Goal: Task Accomplishment & Management: Complete application form

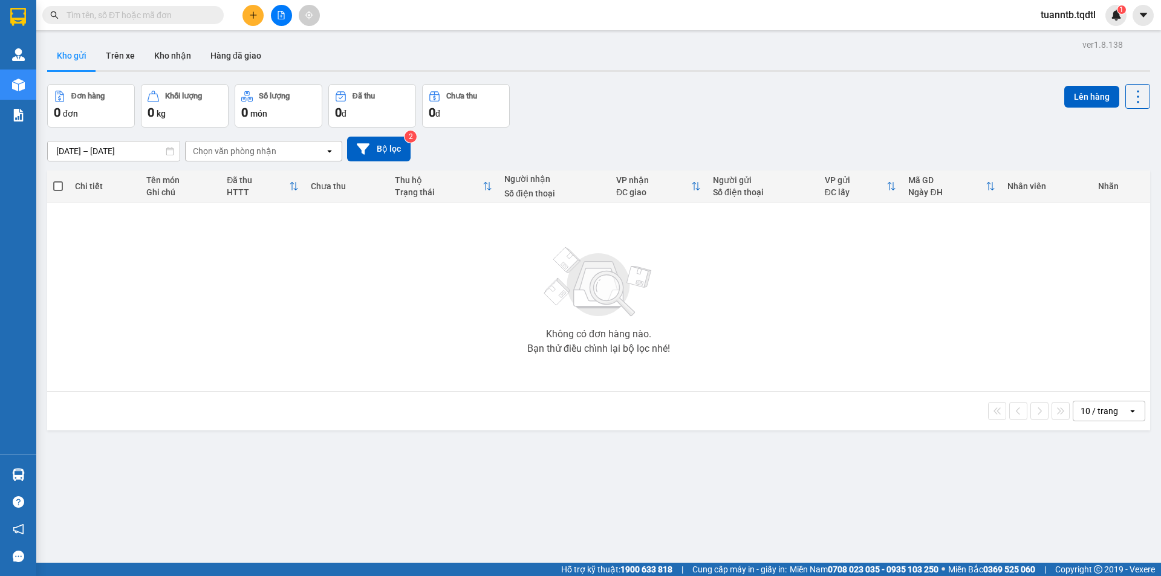
click at [252, 15] on icon "plus" at bounding box center [253, 15] width 8 height 8
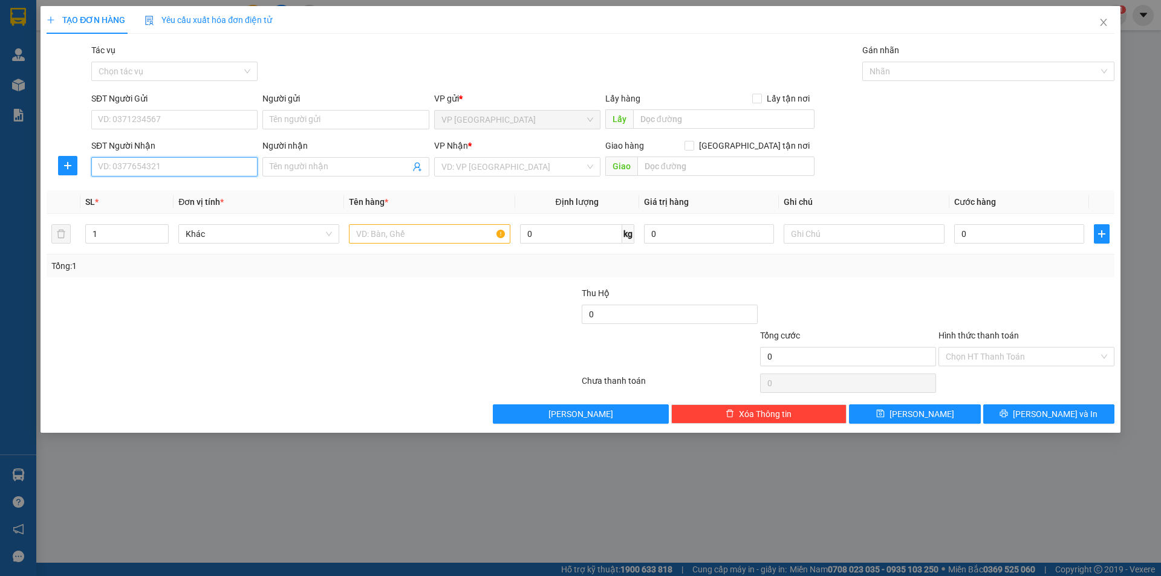
click at [227, 173] on input "SĐT Người Nhận" at bounding box center [174, 166] width 166 height 19
type input "0"
type input "3"
type input "0399611900"
click at [441, 169] on input "search" at bounding box center [512, 167] width 143 height 18
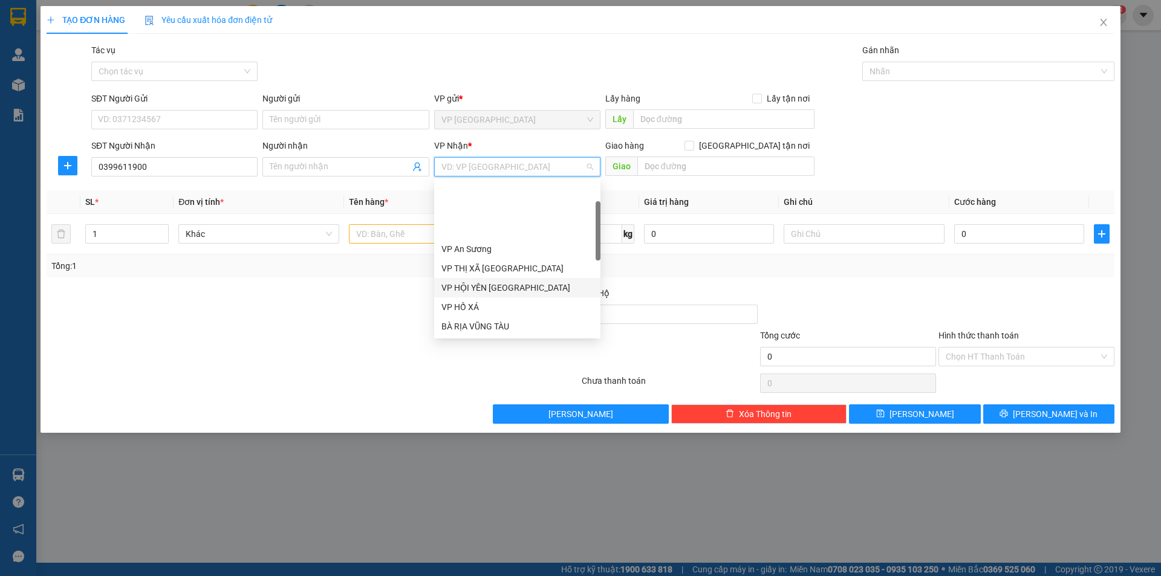
scroll to position [121, 0]
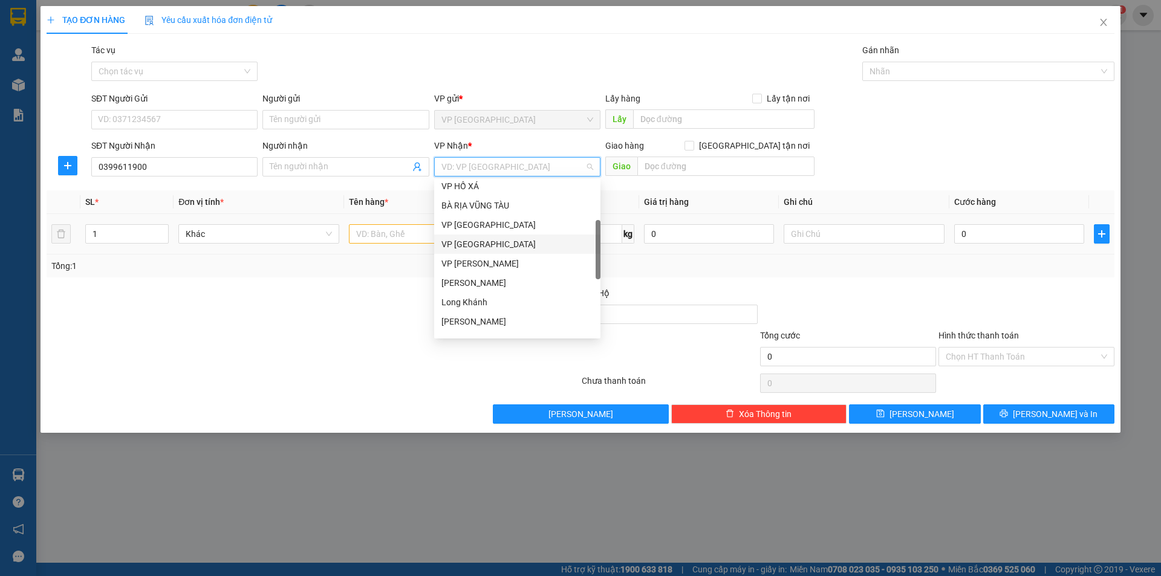
click at [477, 246] on div "VP [GEOGRAPHIC_DATA]" at bounding box center [517, 244] width 152 height 13
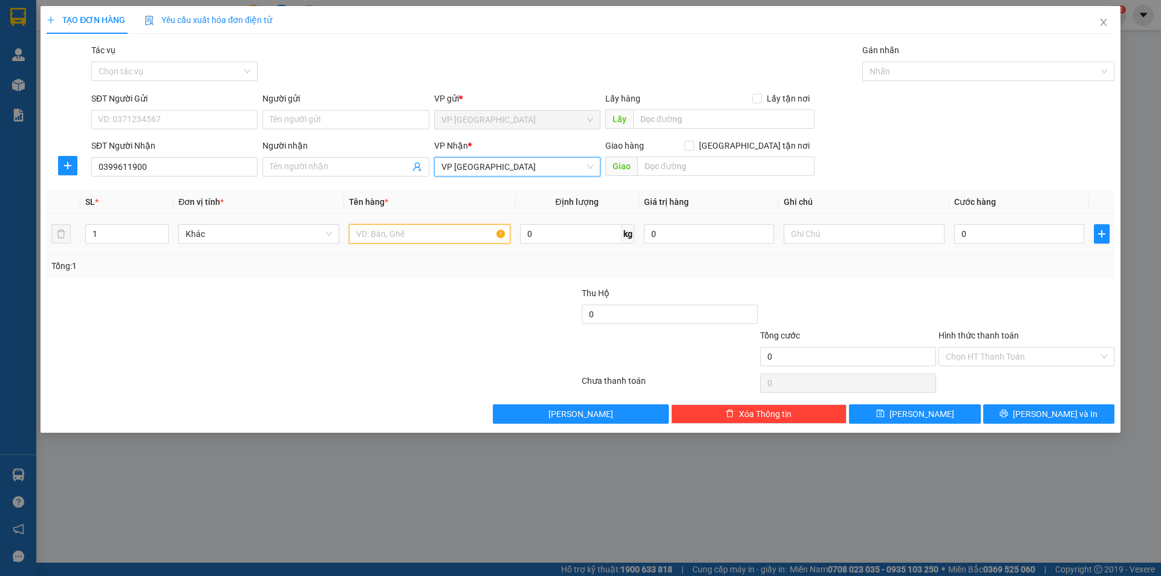
click at [398, 229] on input "text" at bounding box center [429, 233] width 161 height 19
type input "1 TỦ LẠNH"
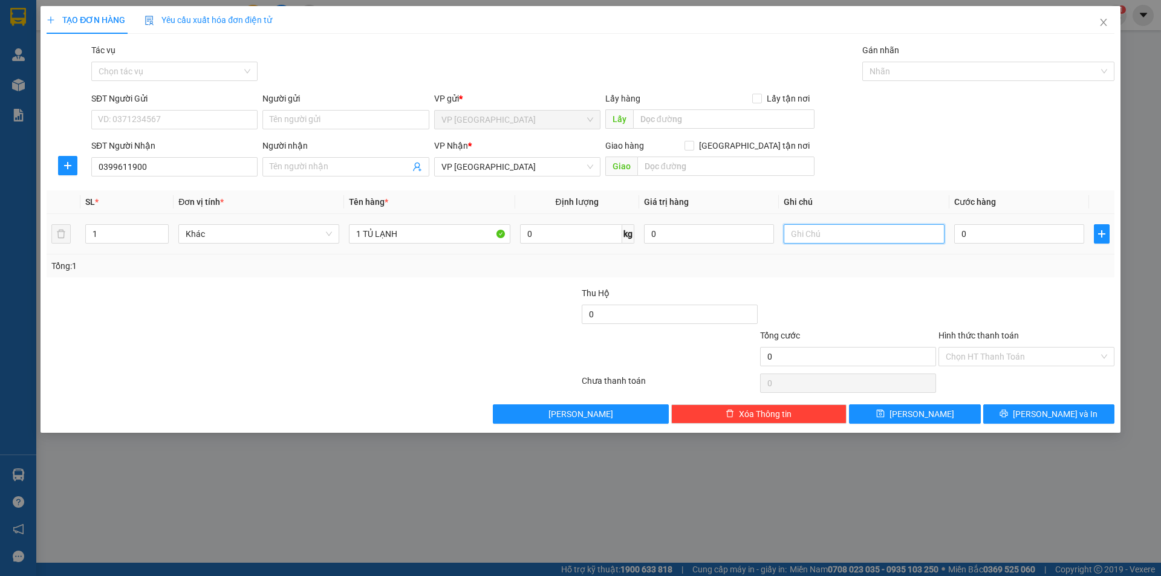
click at [810, 241] on input "text" at bounding box center [864, 233] width 161 height 19
type input "CC"
click at [971, 239] on input "0" at bounding box center [1019, 233] width 130 height 19
type input "5"
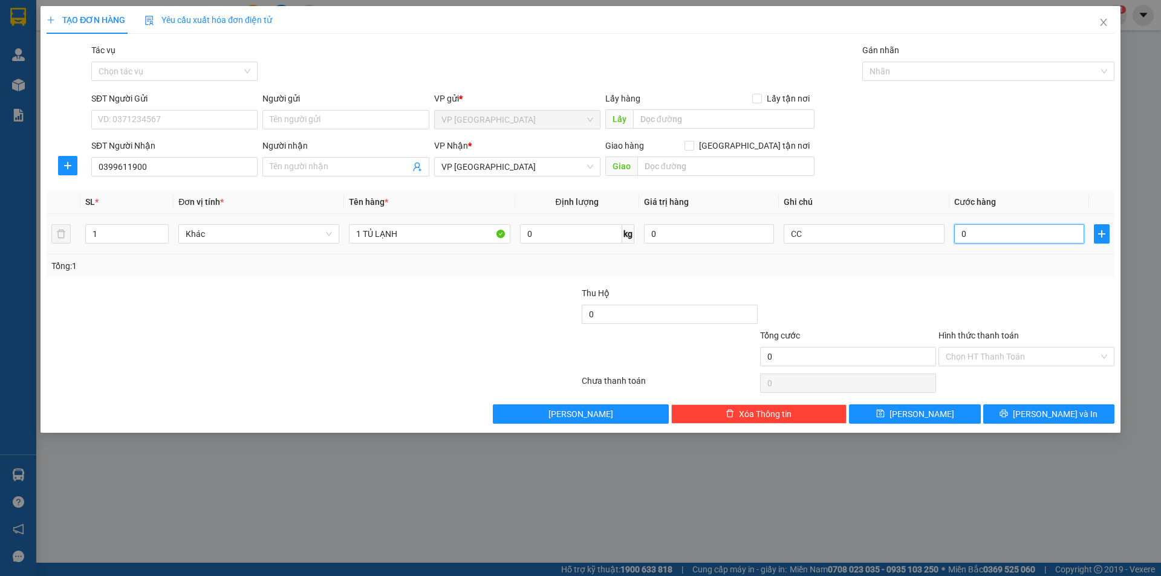
type input "5"
type input "50"
type input "500"
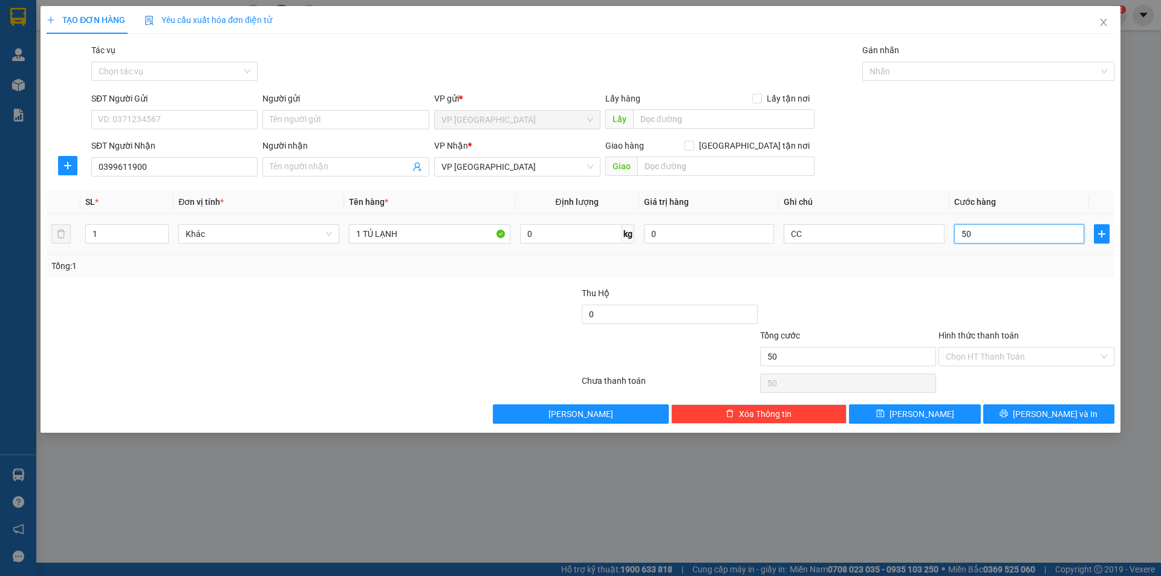
type input "500"
type input "5.000"
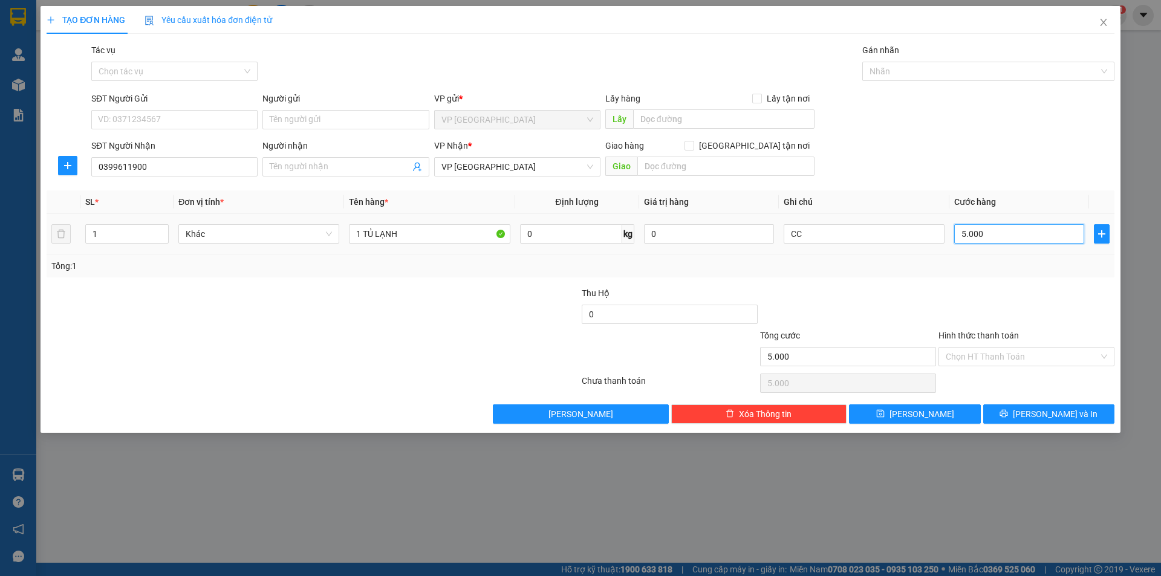
type input "50.000"
type input "500.000"
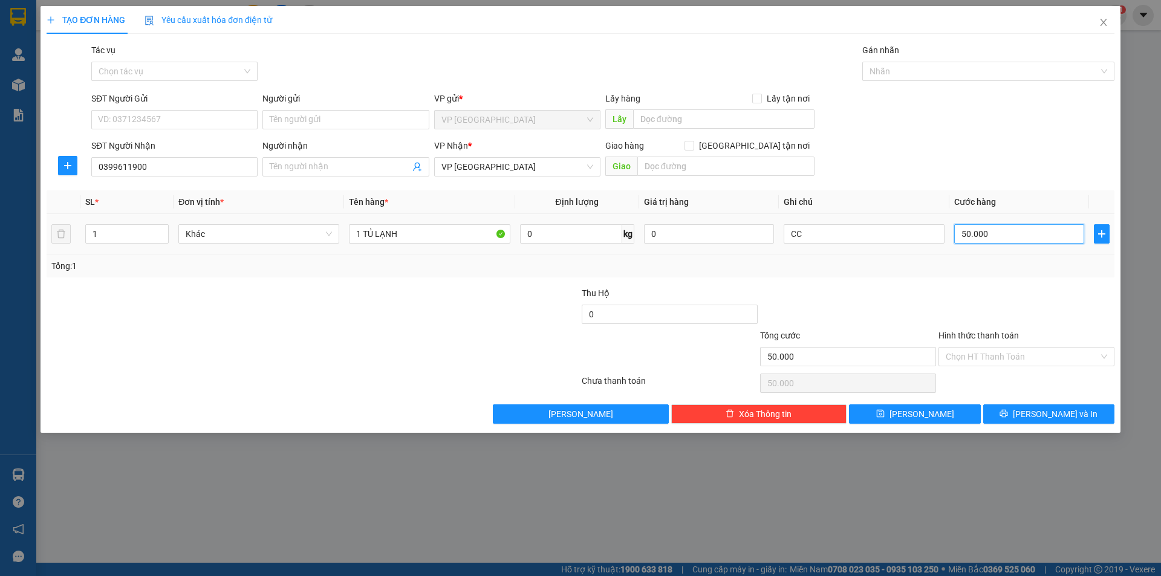
type input "500.000"
click at [281, 174] on span at bounding box center [345, 166] width 166 height 19
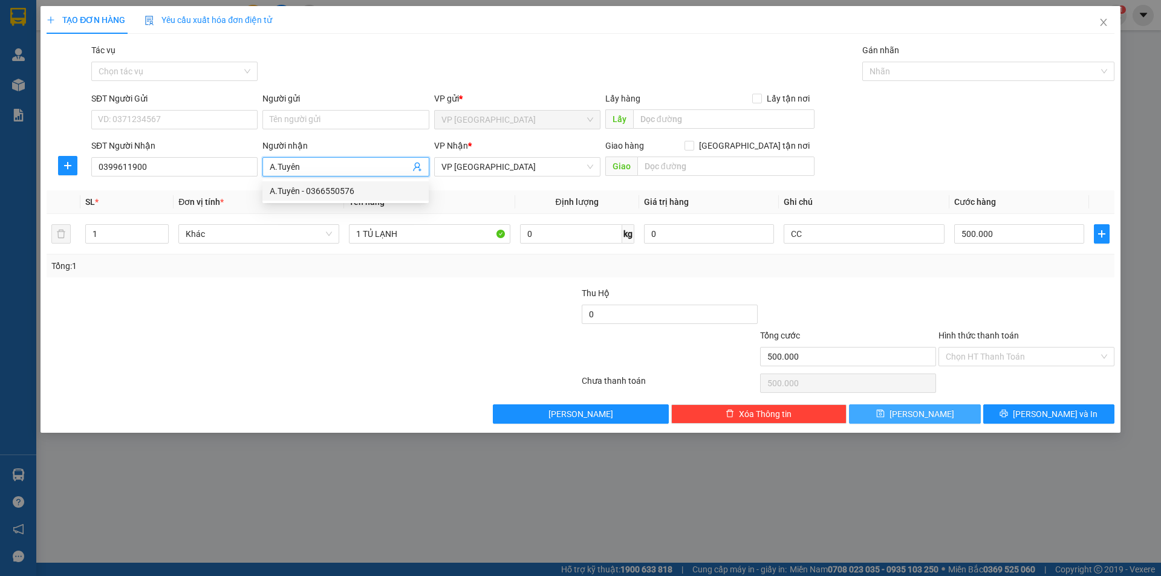
type input "A.Tuyên"
drag, startPoint x: 942, startPoint y: 408, endPoint x: 967, endPoint y: 312, distance: 99.5
click at [939, 406] on button "[PERSON_NAME]" at bounding box center [914, 414] width 131 height 19
type input "0"
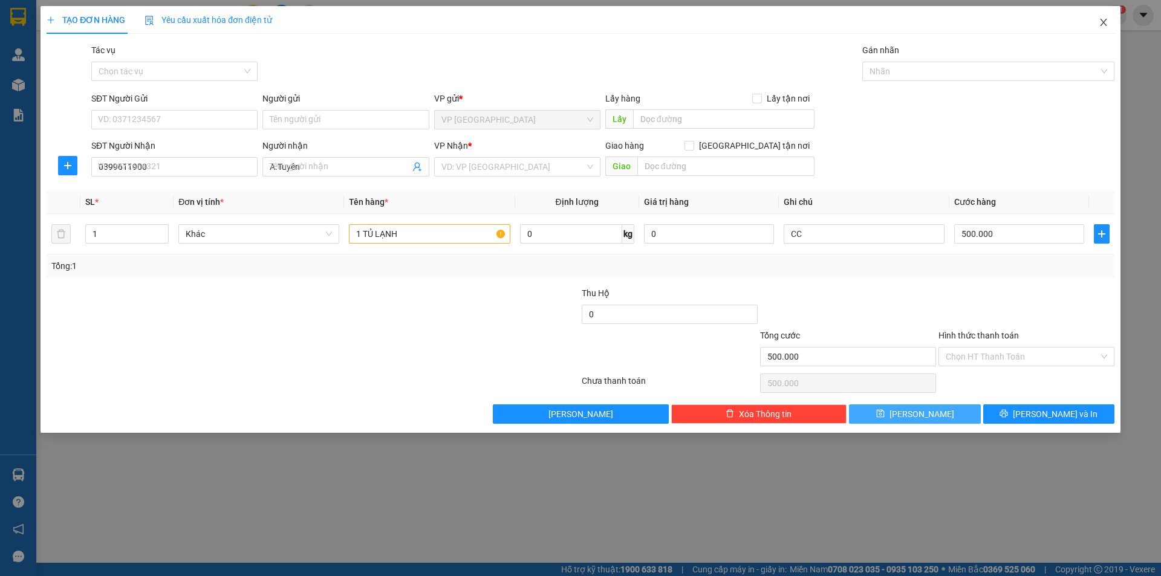
type input "0"
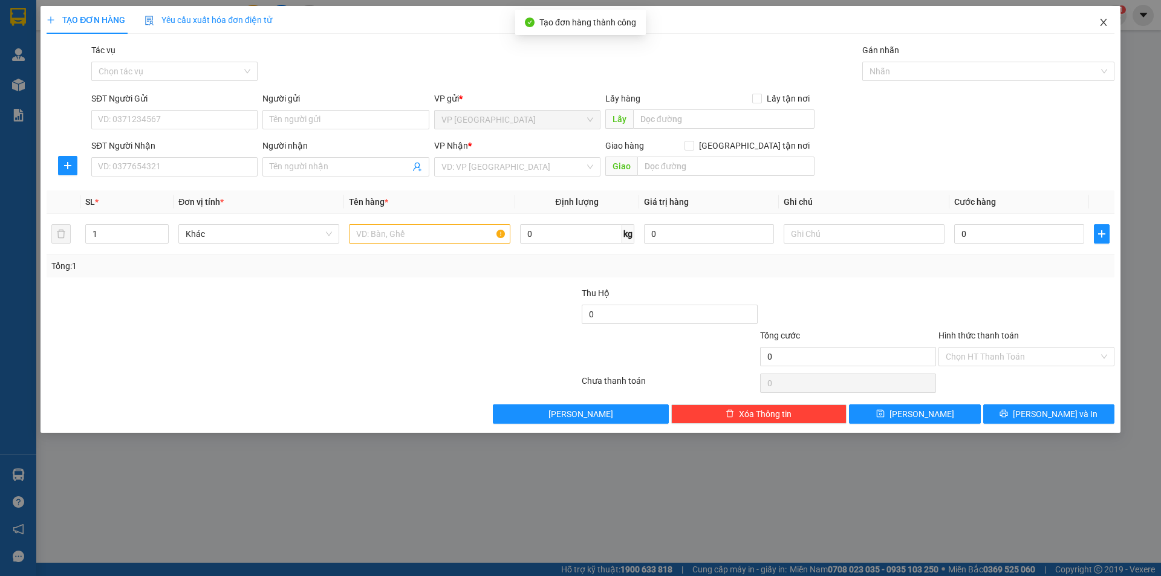
click at [1108, 23] on icon "close" at bounding box center [1104, 23] width 10 height 10
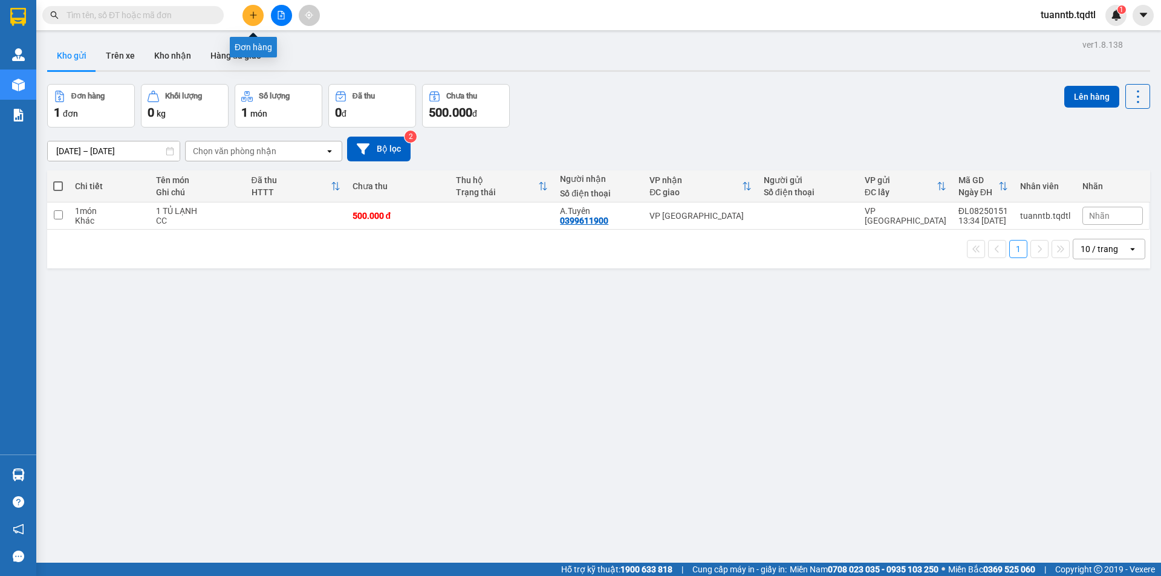
click at [255, 8] on button at bounding box center [253, 15] width 21 height 21
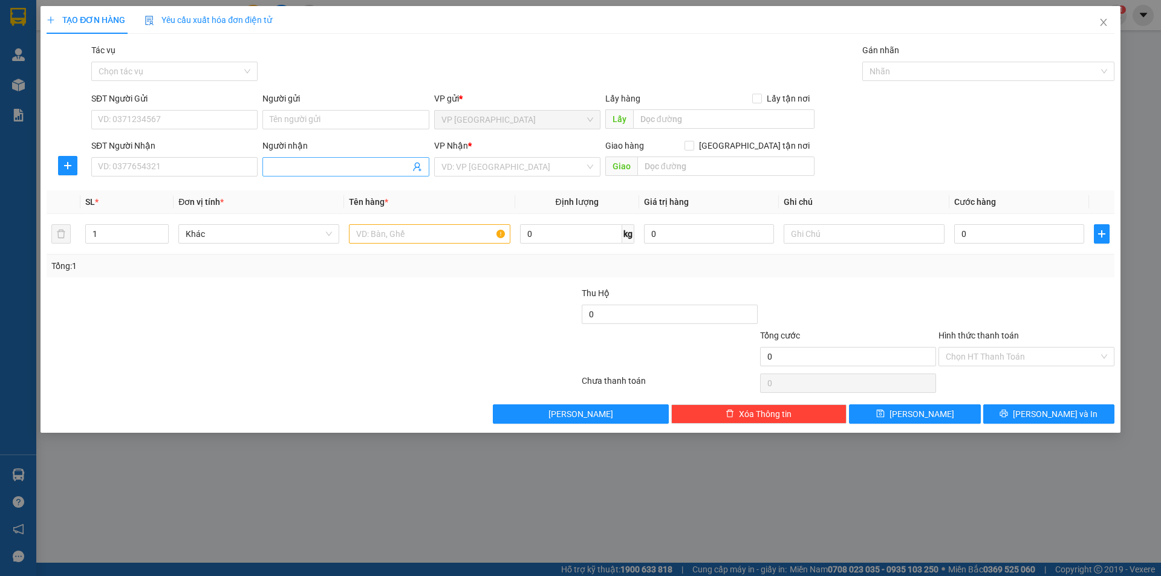
click at [299, 167] on input "Người nhận" at bounding box center [340, 166] width 140 height 13
click at [519, 167] on input "search" at bounding box center [512, 167] width 143 height 18
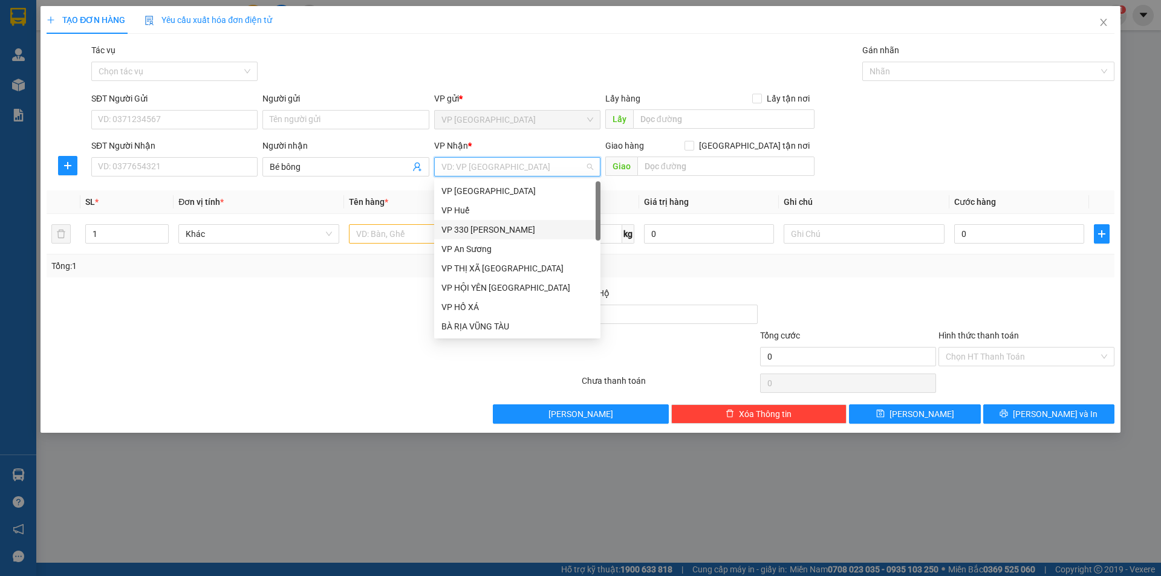
drag, startPoint x: 479, startPoint y: 228, endPoint x: 388, endPoint y: 202, distance: 94.4
click at [472, 225] on div "VP 330 [PERSON_NAME]" at bounding box center [517, 229] width 152 height 13
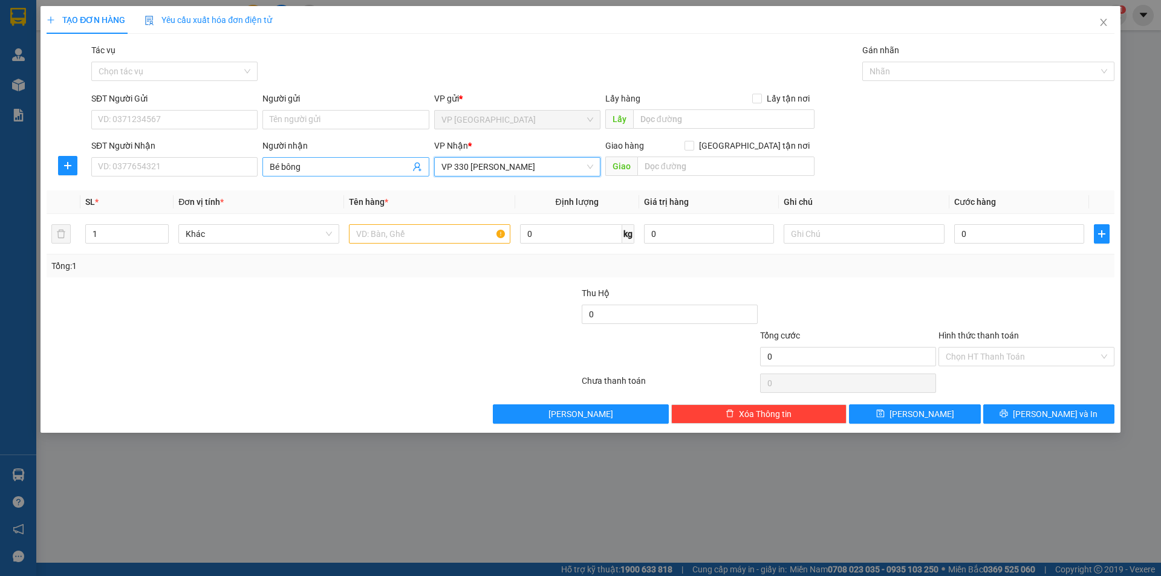
click at [286, 172] on input "Bé bông" at bounding box center [340, 166] width 140 height 13
type input "Bé Bông"
click at [400, 245] on div at bounding box center [429, 234] width 161 height 24
click at [397, 235] on input "text" at bounding box center [429, 233] width 161 height 19
type input "2"
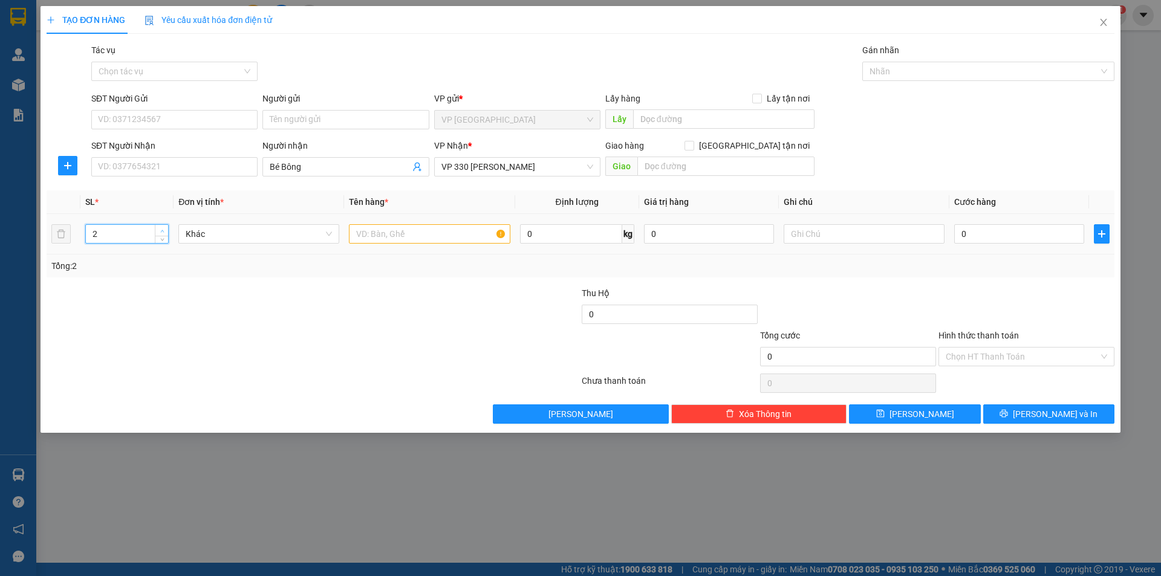
drag, startPoint x: 164, startPoint y: 229, endPoint x: 328, endPoint y: 237, distance: 164.7
click at [164, 229] on span "up" at bounding box center [161, 230] width 7 height 7
click at [373, 231] on input "text" at bounding box center [429, 233] width 161 height 19
type input "1T LỚN + 1 CỤC NHỎ"
click at [836, 236] on input "text" at bounding box center [864, 233] width 161 height 19
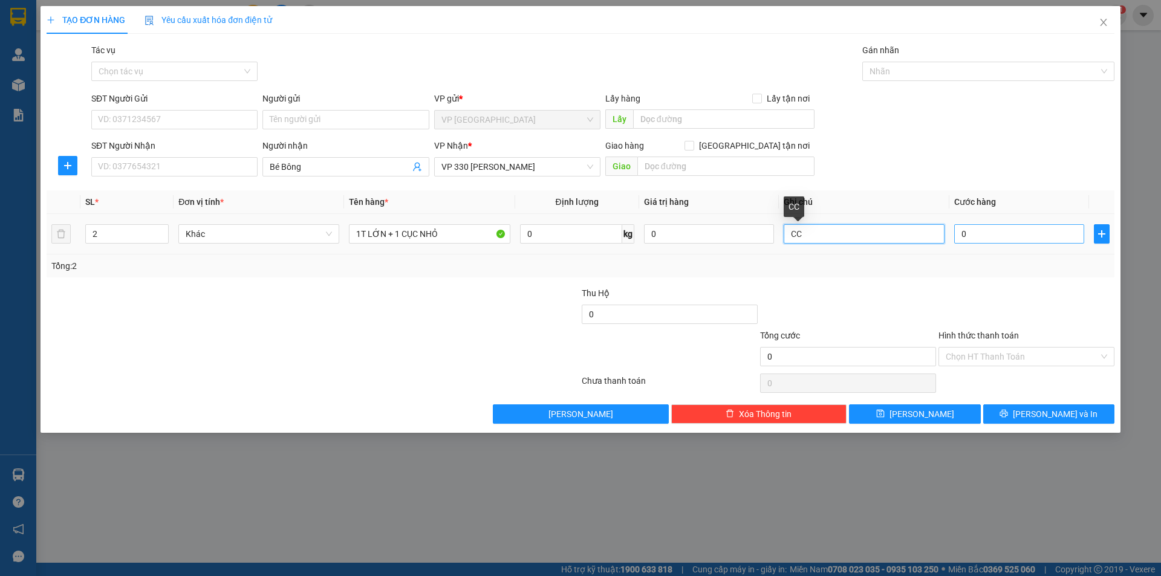
type input "CC"
click at [980, 235] on input "0" at bounding box center [1019, 233] width 130 height 19
type input "3"
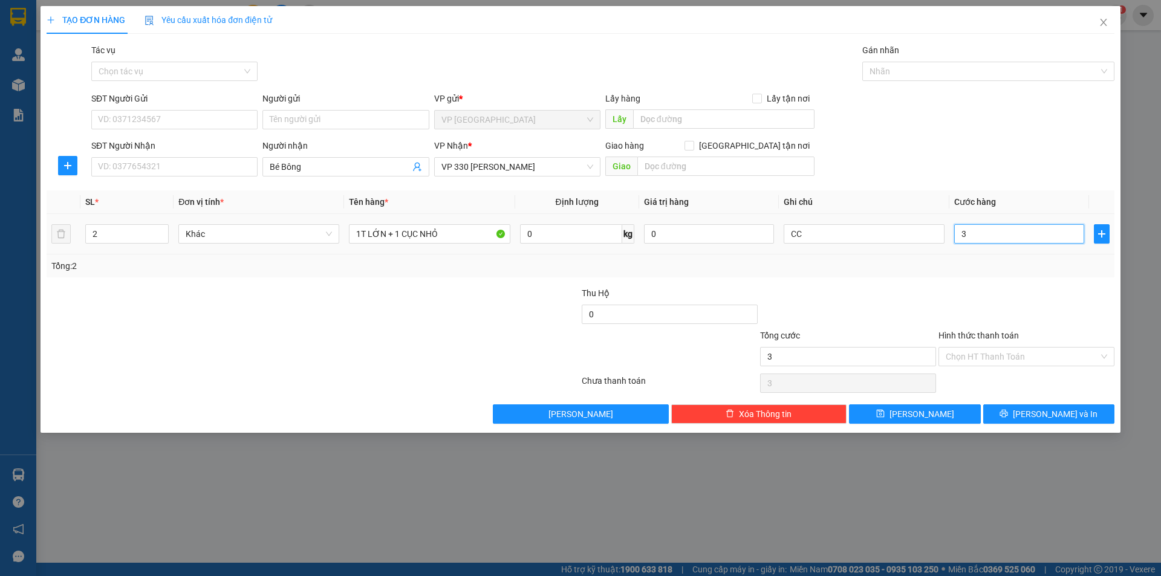
type input "35"
type input "350"
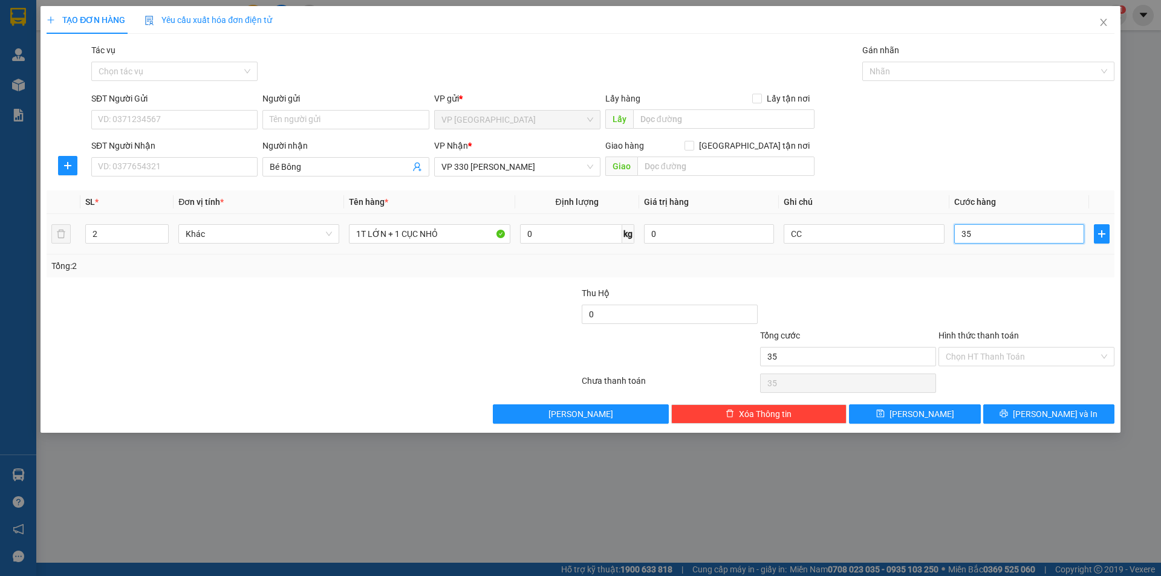
type input "350"
type input "3.500"
type input "35.000"
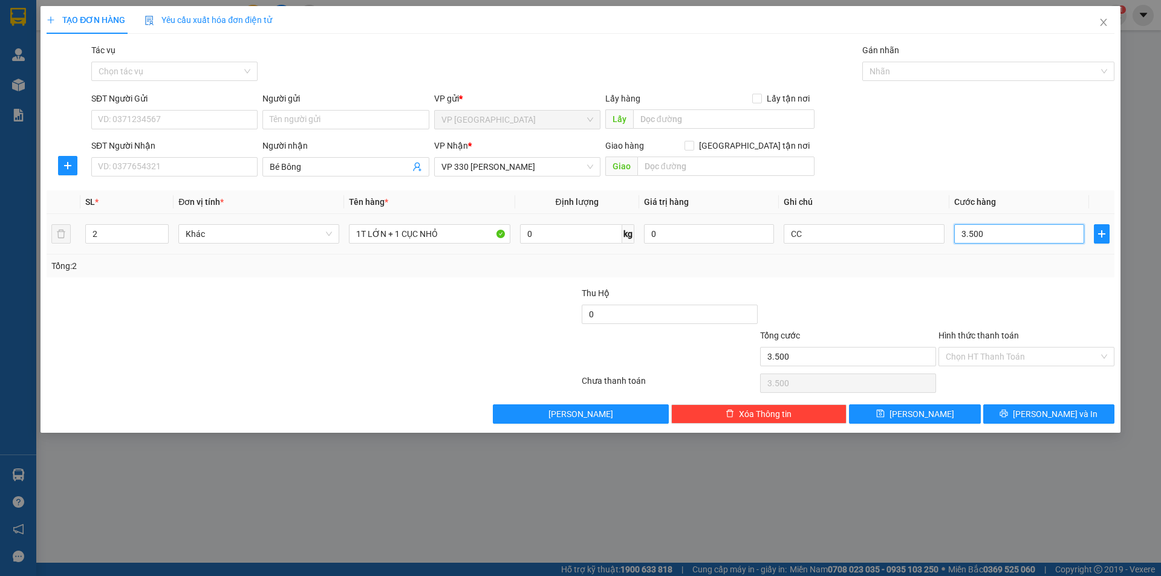
type input "35.000"
type input "350.000"
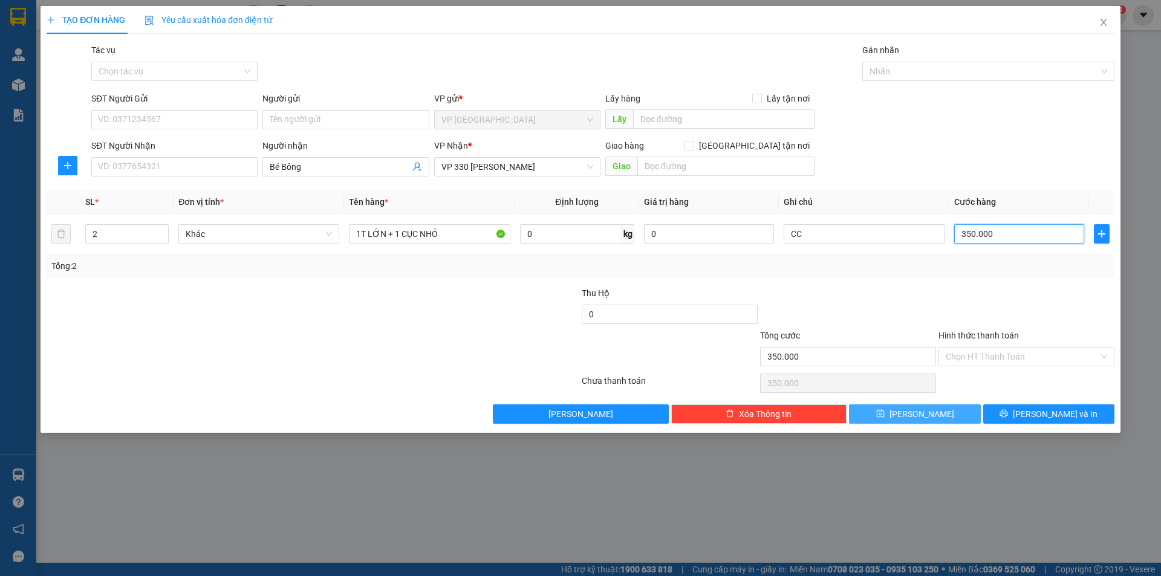
type input "350.000"
drag, startPoint x: 913, startPoint y: 411, endPoint x: 781, endPoint y: 354, distance: 143.6
click at [911, 412] on button "[PERSON_NAME]" at bounding box center [914, 414] width 131 height 19
type input "1"
type input "0"
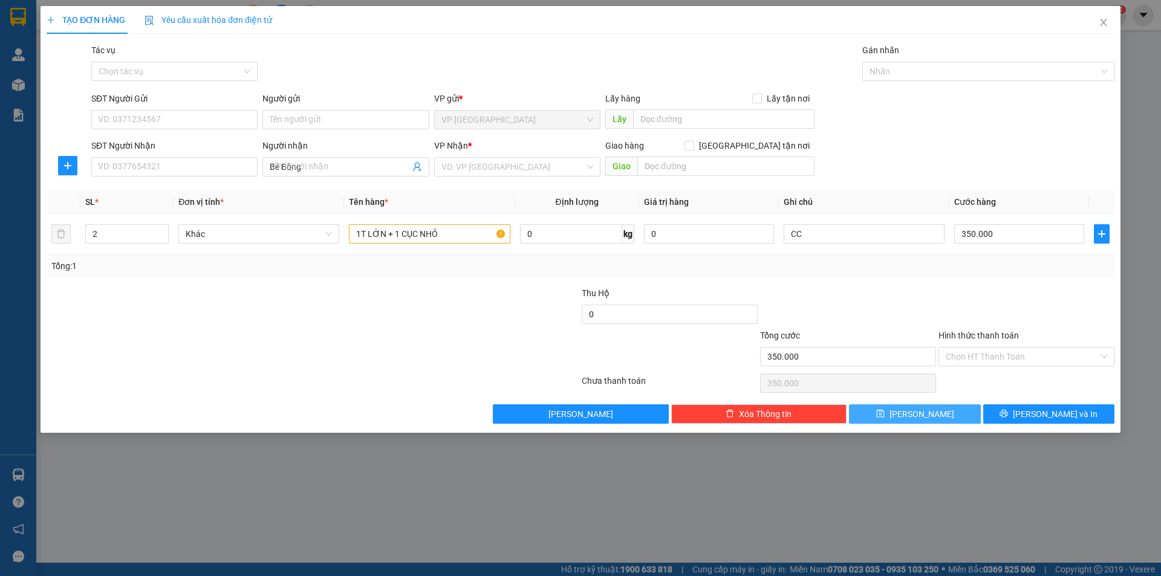
type input "0"
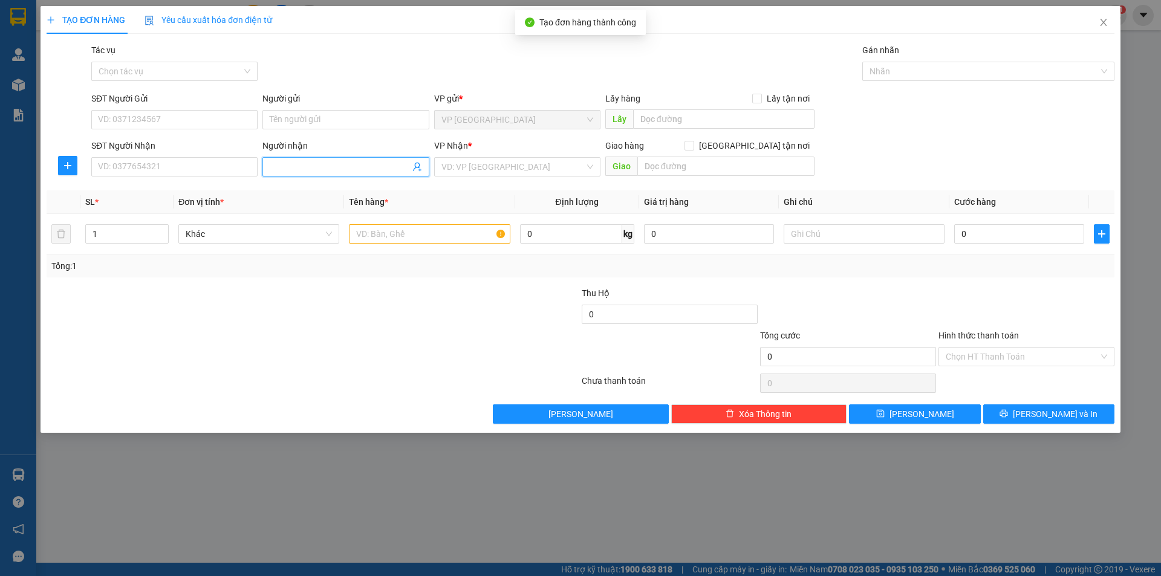
click at [341, 169] on input "Người nhận" at bounding box center [340, 166] width 140 height 13
drag, startPoint x: 495, startPoint y: 160, endPoint x: 477, endPoint y: 213, distance: 56.2
click at [486, 171] on input "search" at bounding box center [512, 167] width 143 height 18
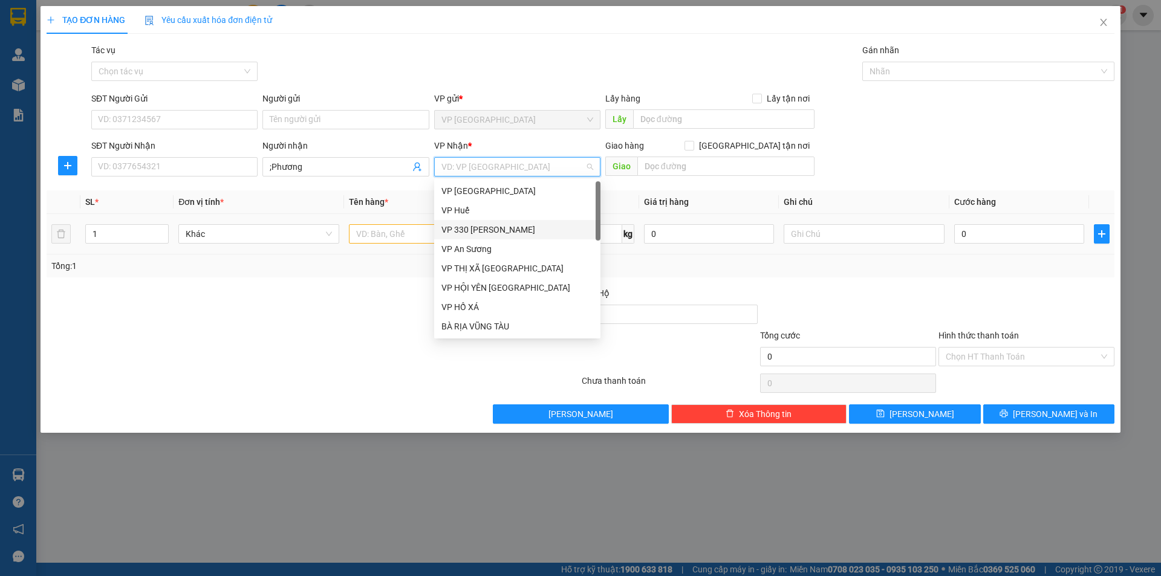
click at [475, 228] on div "VP 330 [PERSON_NAME]" at bounding box center [517, 229] width 152 height 13
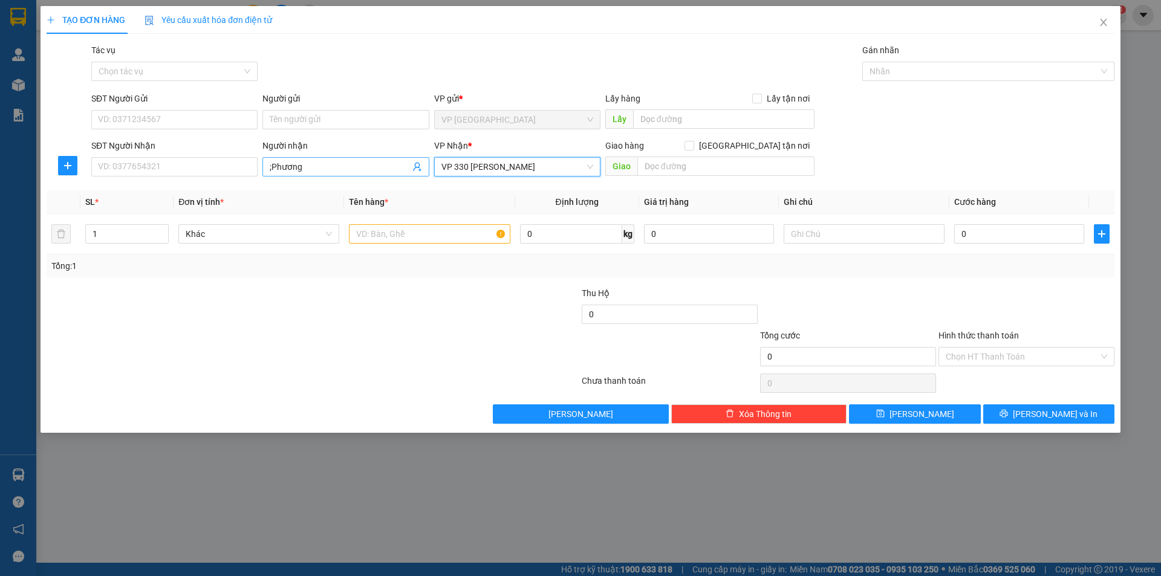
click at [270, 163] on input ";Phương" at bounding box center [340, 166] width 140 height 13
click at [272, 164] on input ";Phương" at bounding box center [340, 166] width 140 height 13
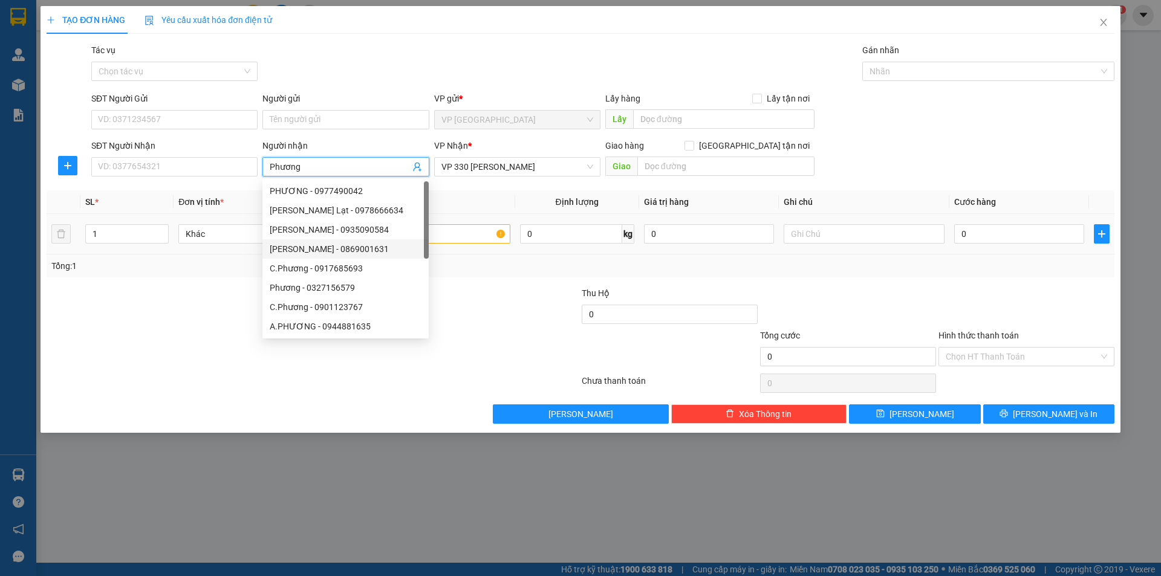
type input "Phương"
drag, startPoint x: 463, startPoint y: 242, endPoint x: 454, endPoint y: 238, distance: 10.6
click at [455, 238] on input "text" at bounding box center [429, 233] width 161 height 19
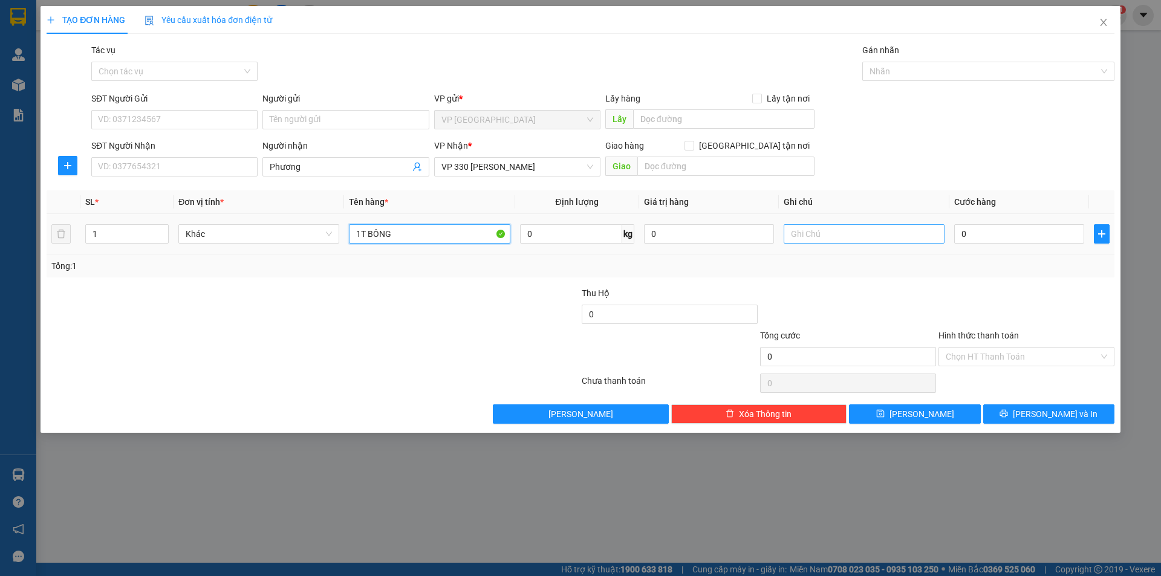
type input "1T BÔNG"
click at [794, 238] on input "text" at bounding box center [864, 233] width 161 height 19
type input "CC"
click at [1060, 232] on input "0" at bounding box center [1019, 233] width 130 height 19
type input "2"
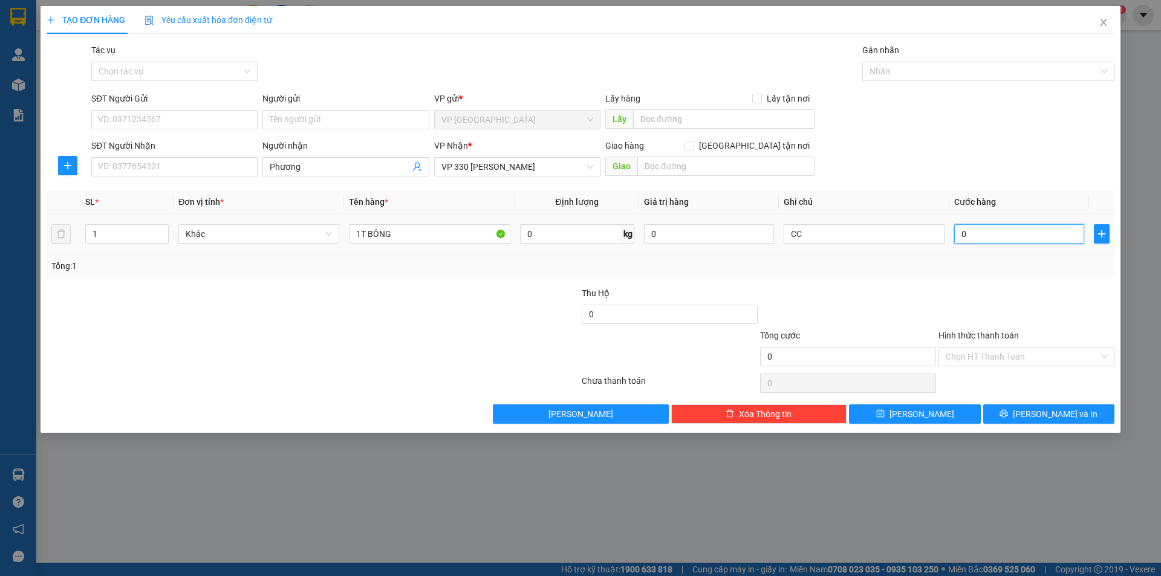
type input "2"
type input "25"
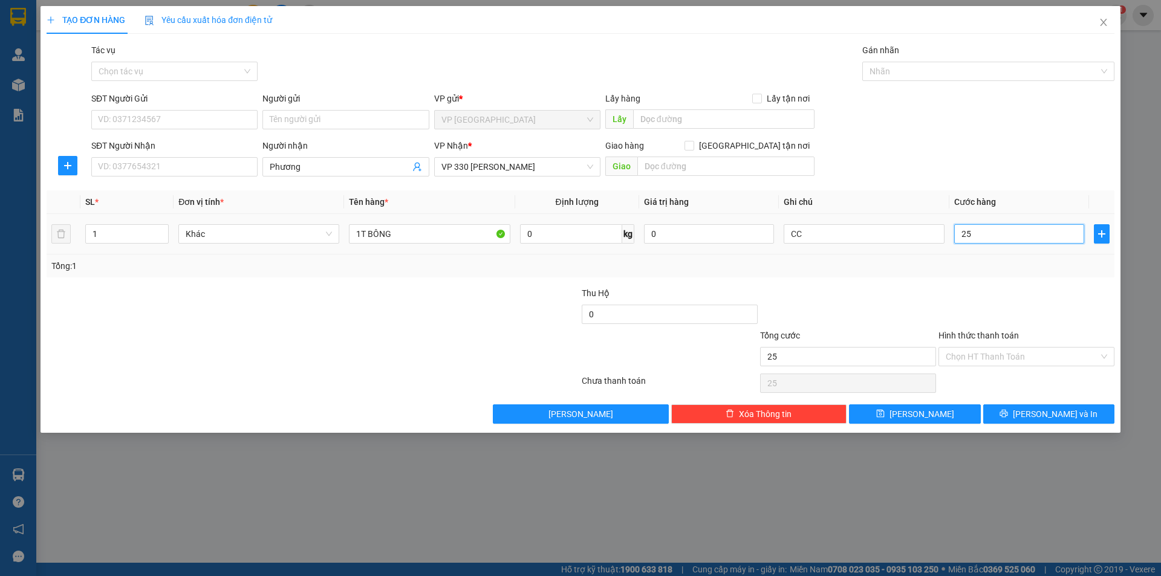
type input "250"
type input "2.500"
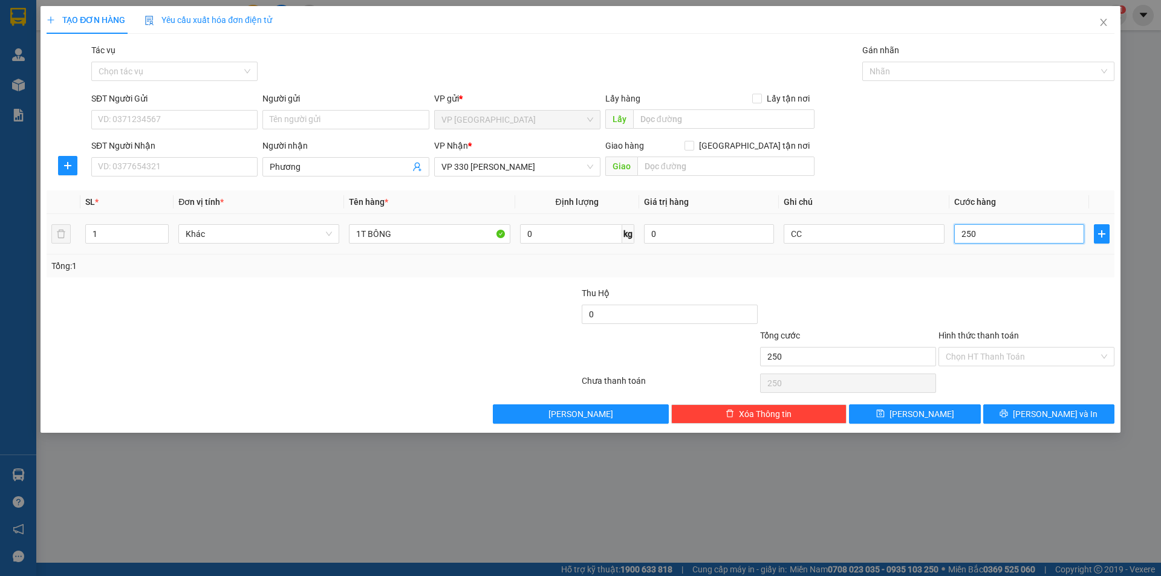
type input "2.500"
type input "25.000"
type input "250.000"
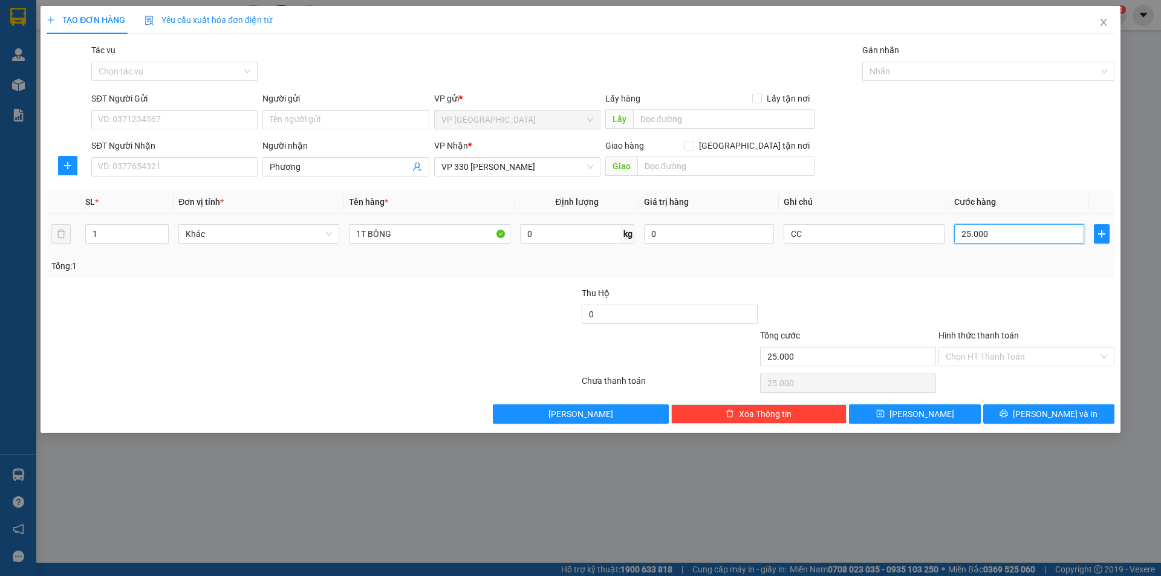
type input "250.000"
drag, startPoint x: 974, startPoint y: 408, endPoint x: 956, endPoint y: 401, distance: 20.1
click at [963, 405] on button "[PERSON_NAME]" at bounding box center [914, 414] width 131 height 19
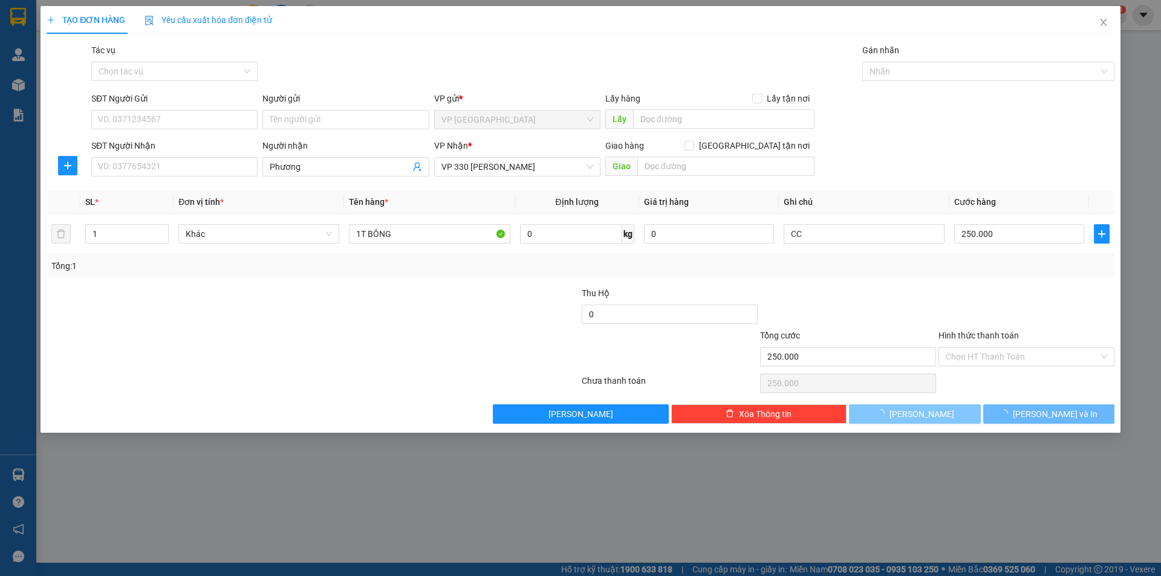
type input "0"
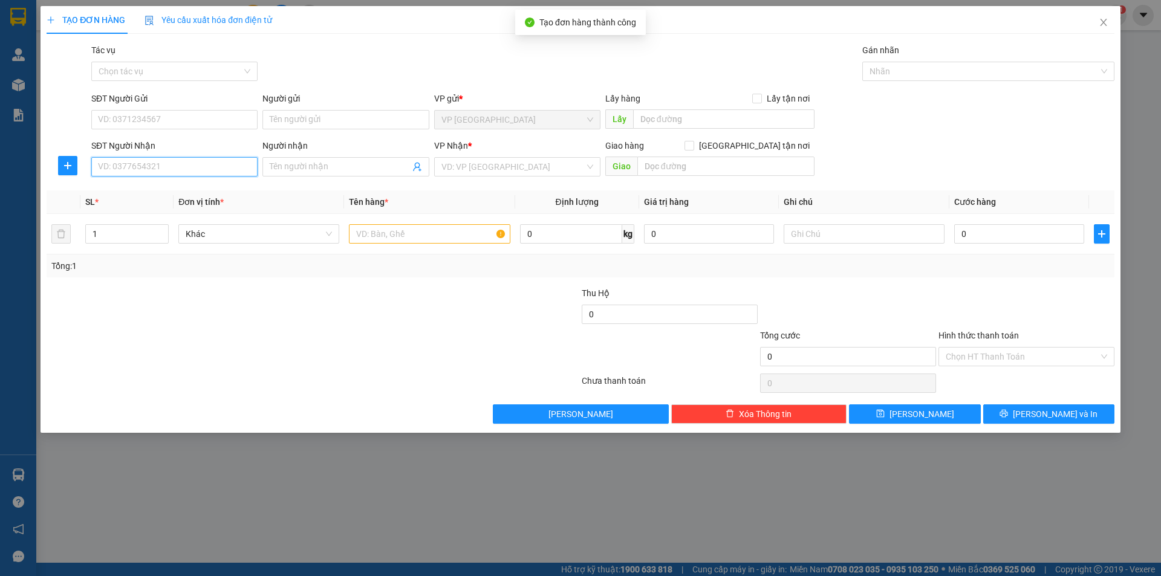
click at [221, 166] on input "SĐT Người Nhận" at bounding box center [174, 166] width 166 height 19
click at [205, 190] on div "0386174678 - Tú" at bounding box center [175, 190] width 152 height 13
type input "0386174678"
type input "Tú"
type input "HỒ XÁ"
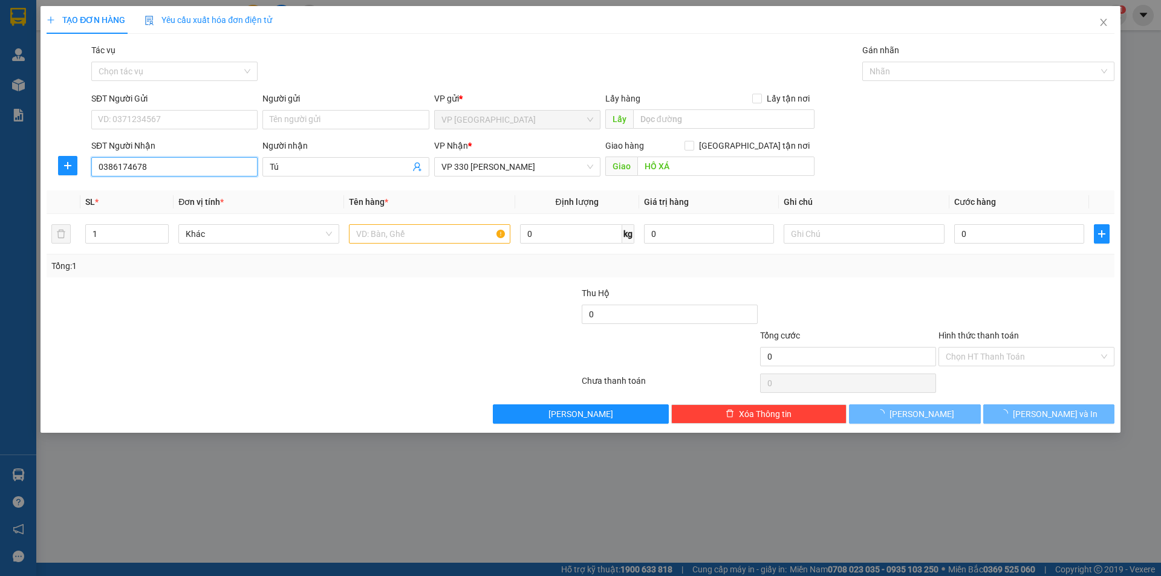
type input "300.000"
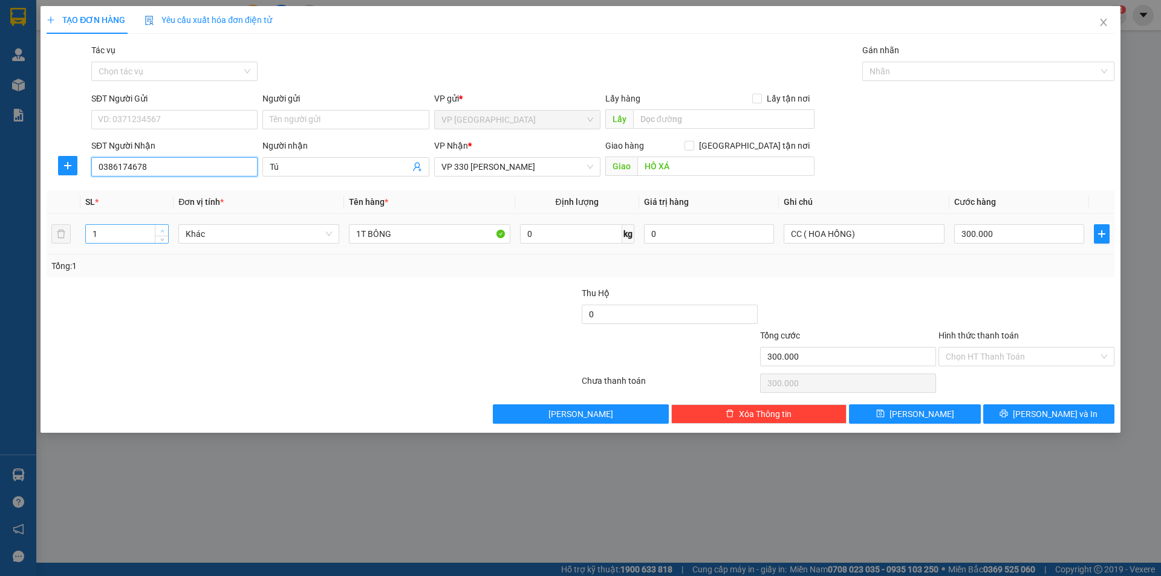
type input "0386174678"
type input "2"
click at [163, 228] on span "up" at bounding box center [161, 230] width 7 height 7
click at [362, 233] on input "1T BÔNG" at bounding box center [429, 233] width 161 height 19
type input "2T BÔNG"
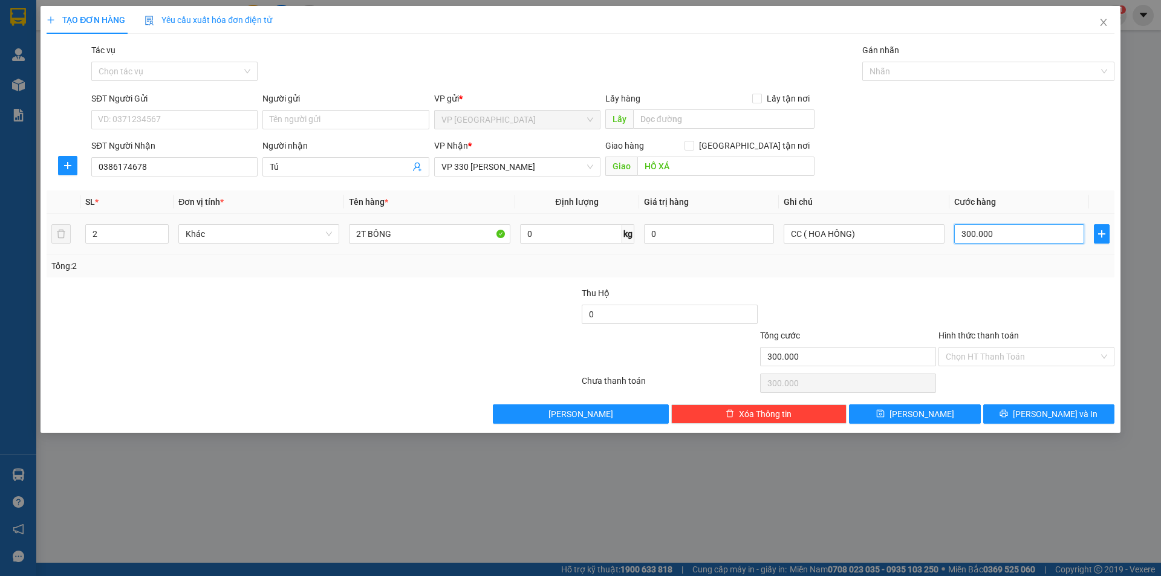
type input "0"
click at [962, 234] on input "0" at bounding box center [1019, 233] width 130 height 19
type input "40"
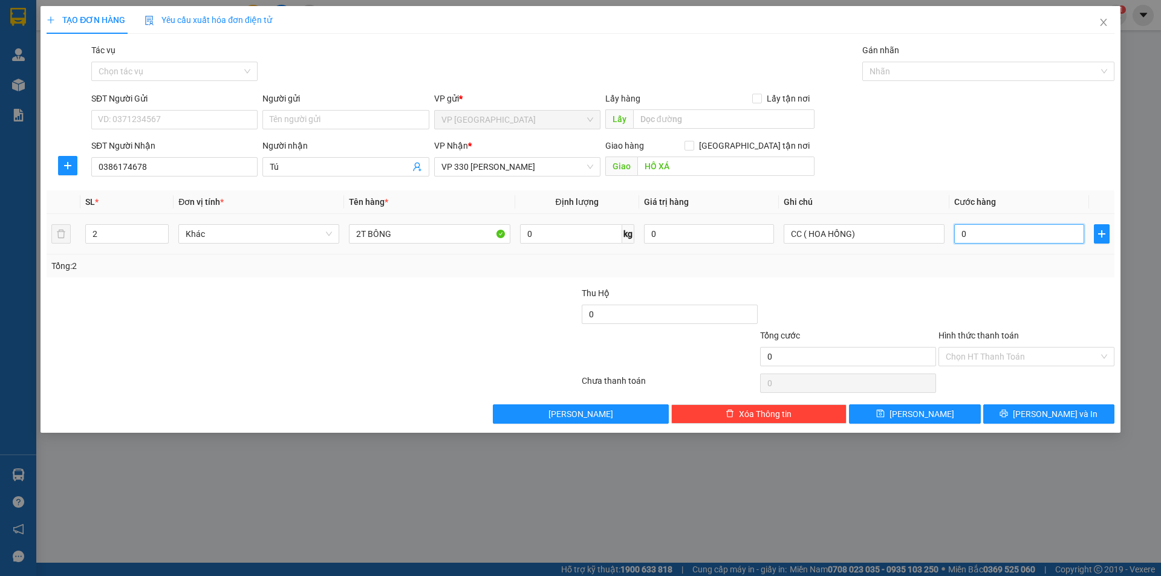
type input "40"
type input "400"
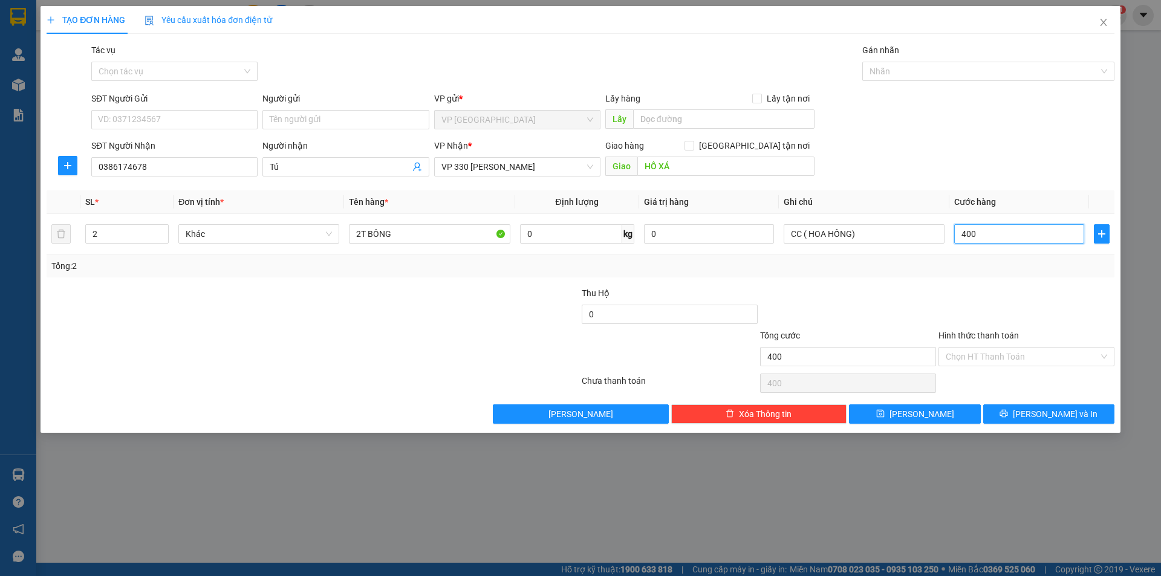
type input "4.000"
type input "40.000"
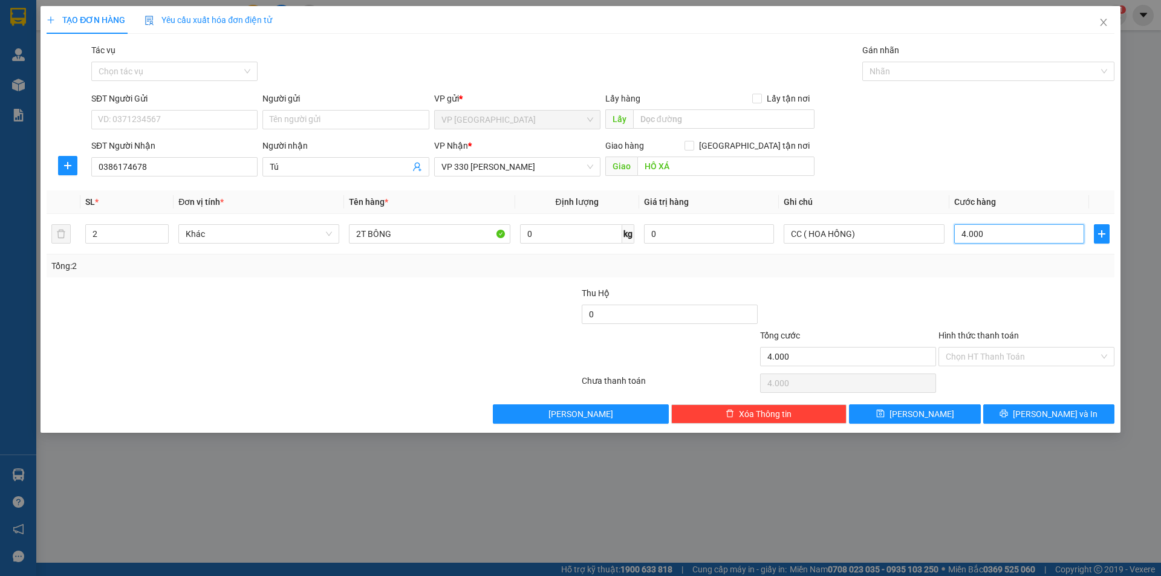
type input "40.000"
type input "400.000"
click at [853, 238] on input "CC ( HOA HỒNG)" at bounding box center [864, 233] width 161 height 19
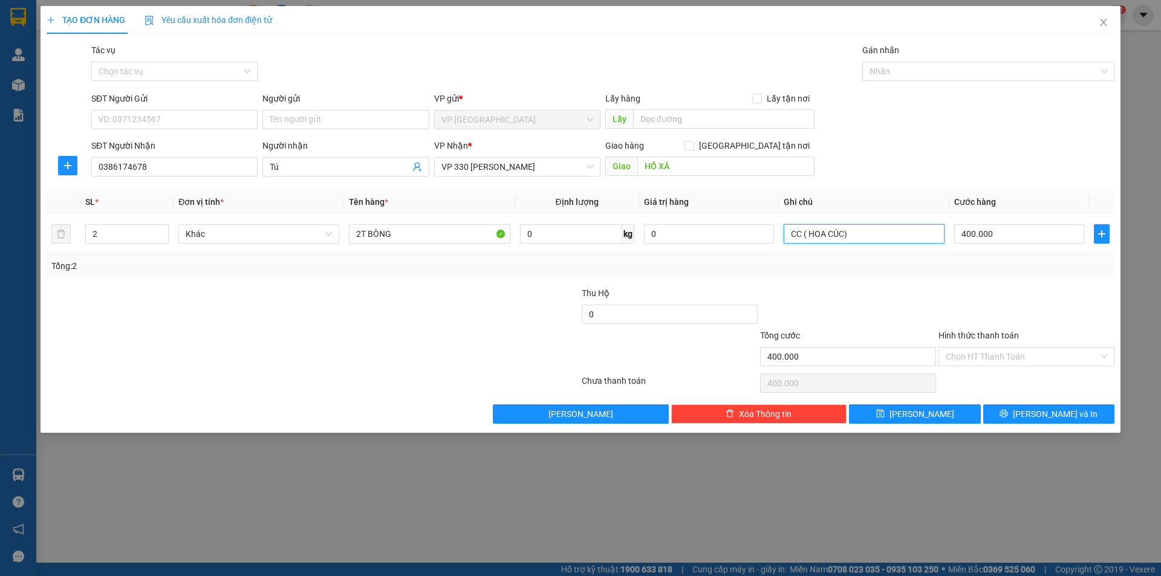
type input "CC ( HOA CÚC)"
click at [917, 414] on span "[PERSON_NAME]" at bounding box center [922, 414] width 65 height 13
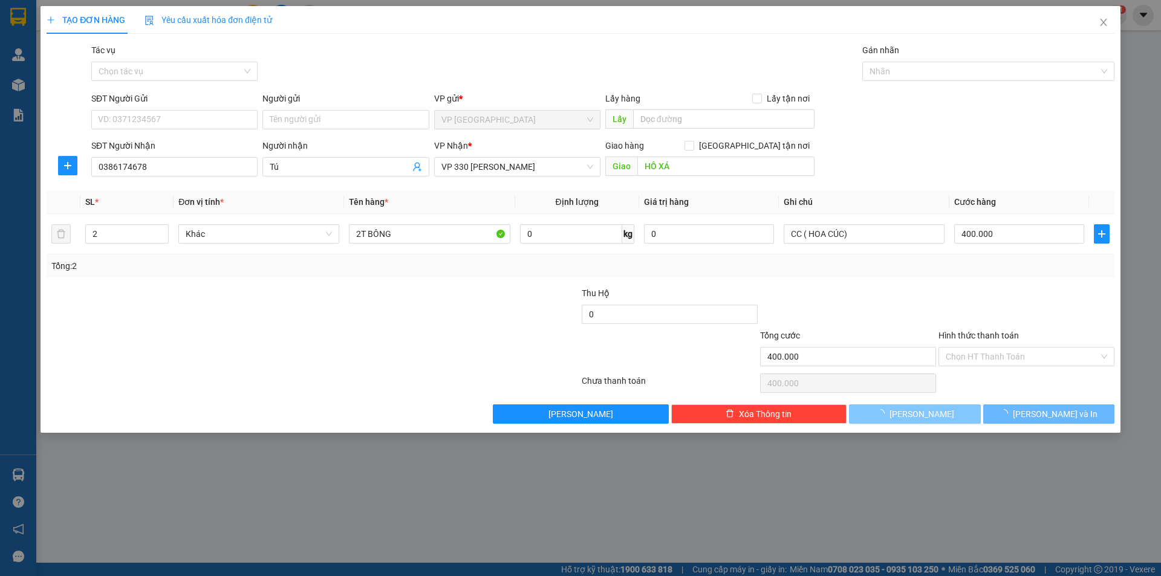
type input "0"
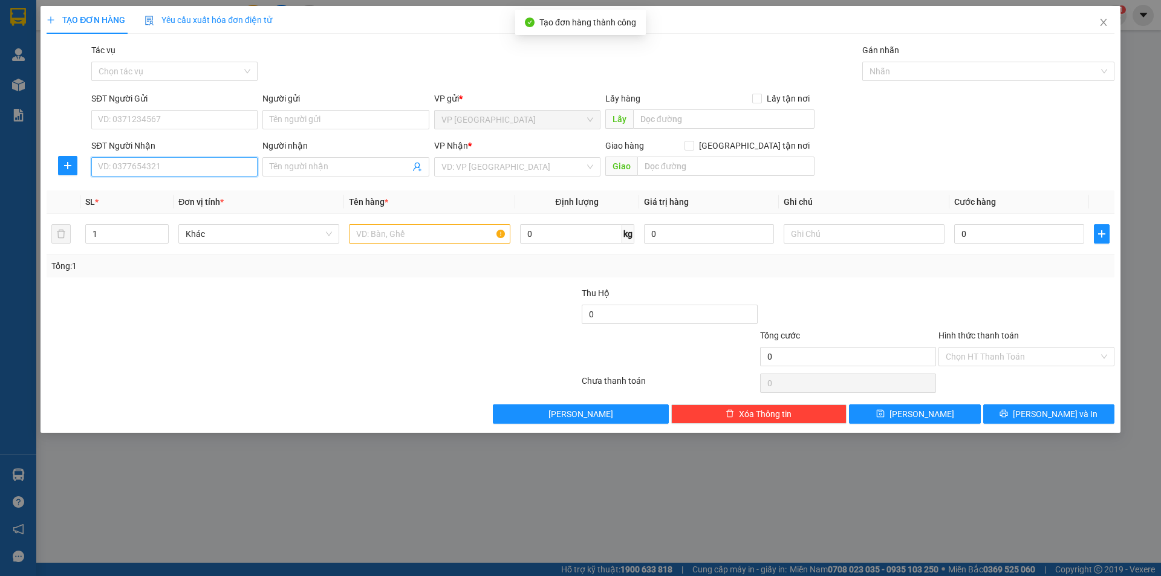
click at [231, 168] on input "SĐT Người Nhận" at bounding box center [174, 166] width 166 height 19
click at [1102, 27] on icon "close" at bounding box center [1104, 23] width 10 height 10
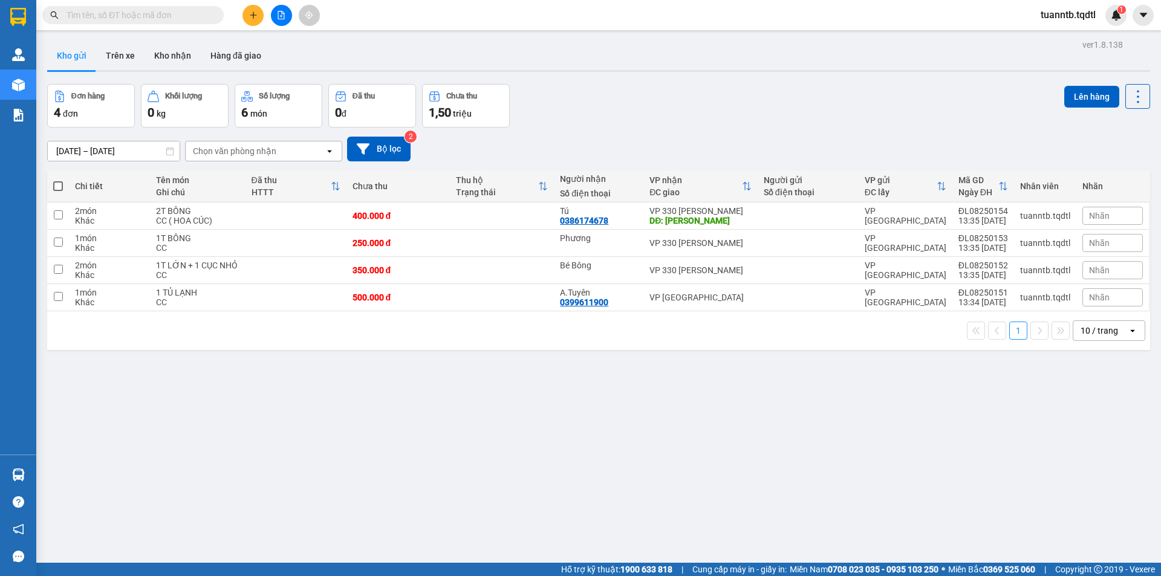
click at [252, 15] on icon "plus" at bounding box center [253, 15] width 8 height 8
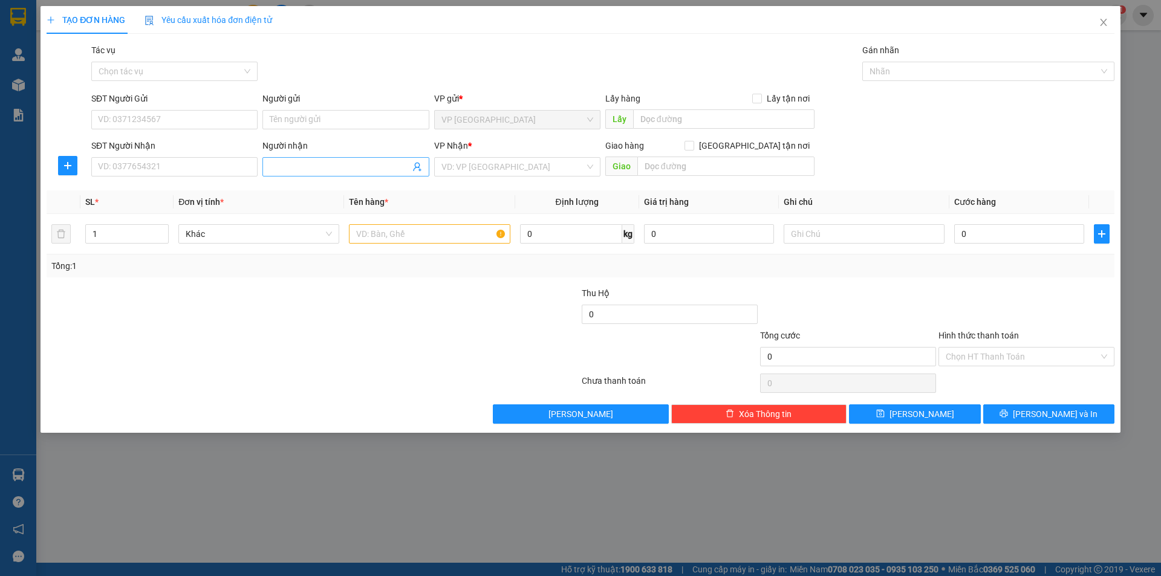
click at [298, 161] on input "Người nhận" at bounding box center [340, 166] width 140 height 13
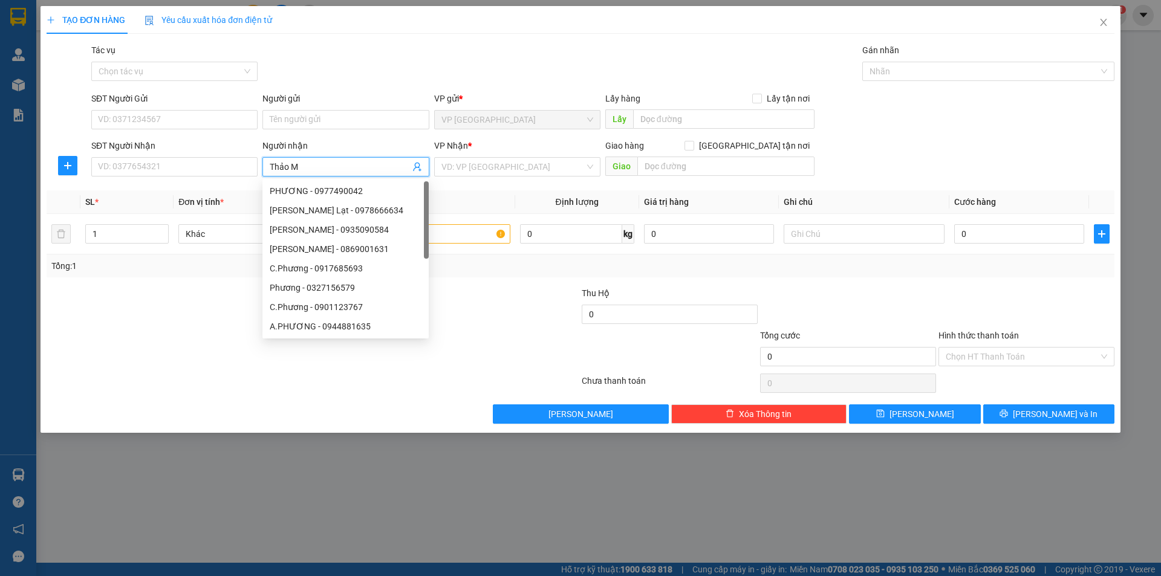
type input "Thảo My"
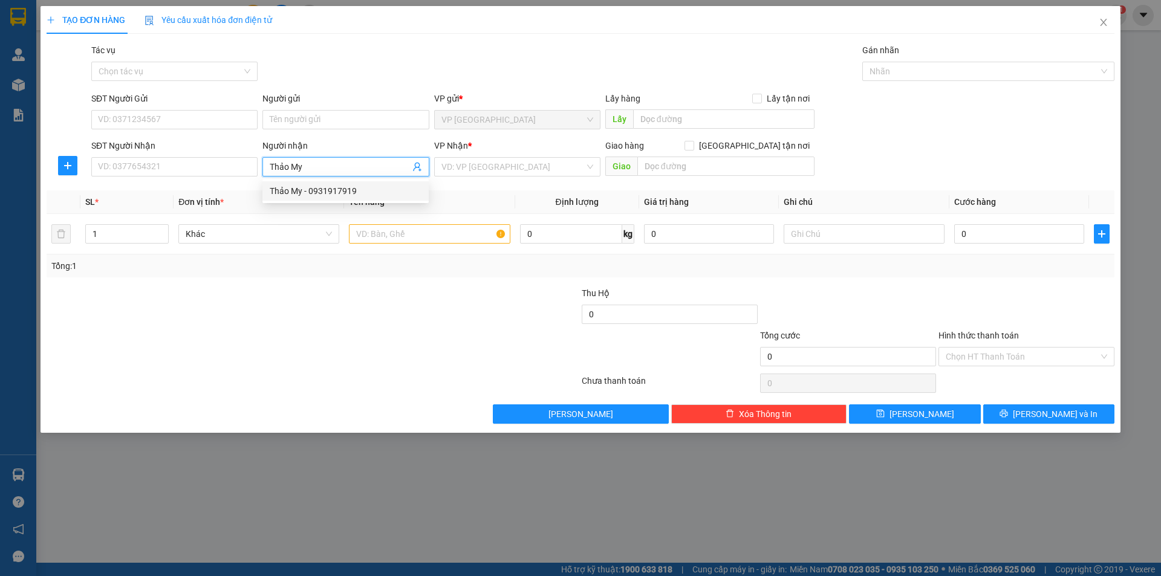
drag, startPoint x: 309, startPoint y: 192, endPoint x: 337, endPoint y: 189, distance: 28.5
click at [311, 190] on div "Thảo My - 0931917919" at bounding box center [346, 190] width 152 height 13
type input "0931917919"
type input "Thảo My"
click at [467, 175] on input "search" at bounding box center [512, 167] width 143 height 18
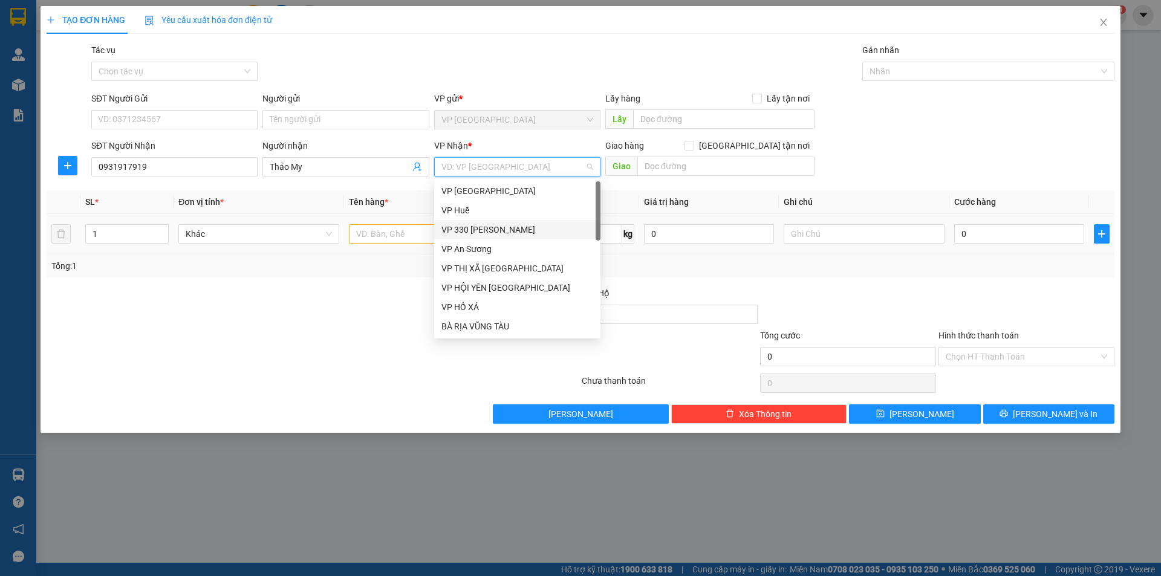
drag, startPoint x: 493, startPoint y: 230, endPoint x: 474, endPoint y: 236, distance: 20.1
click at [491, 230] on div "VP 330 [PERSON_NAME]" at bounding box center [517, 229] width 152 height 13
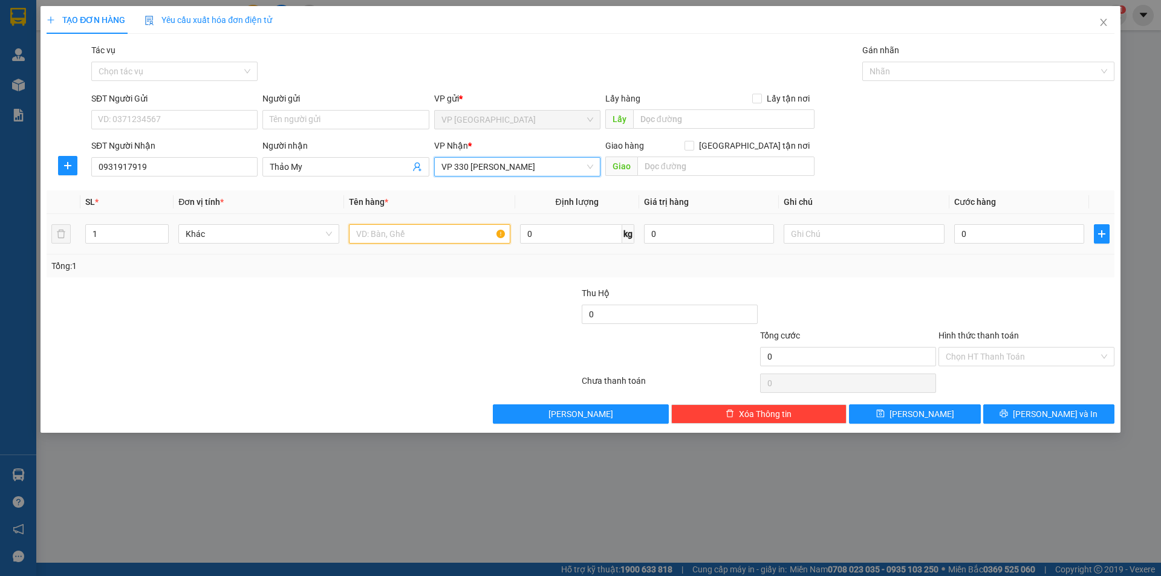
click at [430, 238] on input "text" at bounding box center [429, 233] width 161 height 19
type input "1T BÔNG"
click at [796, 238] on input "text" at bounding box center [864, 233] width 161 height 19
type input "CC"
click at [1010, 237] on input "0" at bounding box center [1019, 233] width 130 height 19
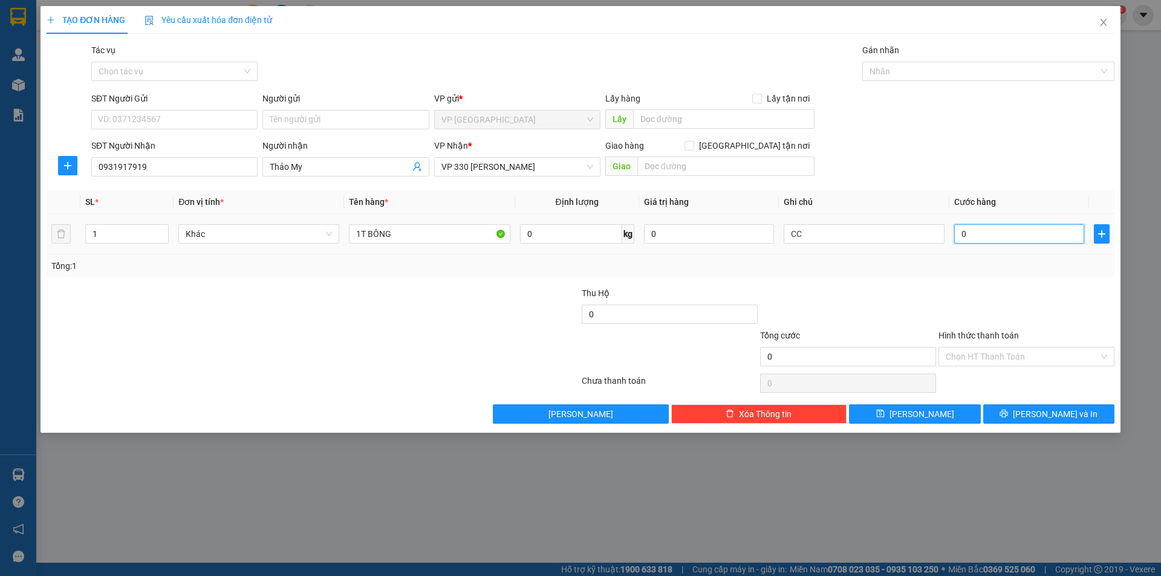
type input "2"
type input "20"
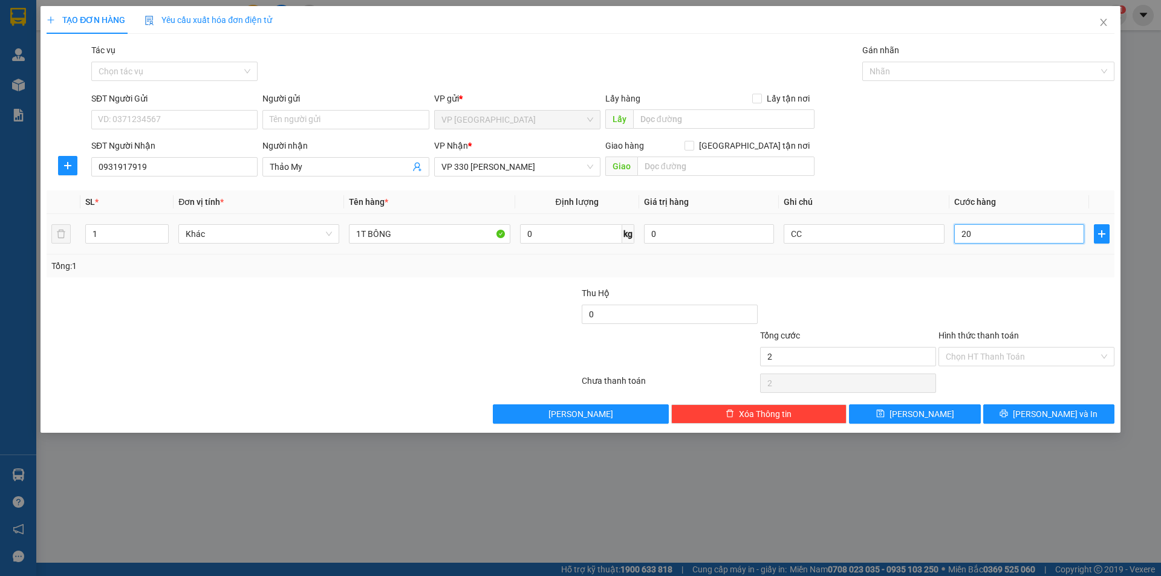
type input "20"
type input "200"
type input "2.000"
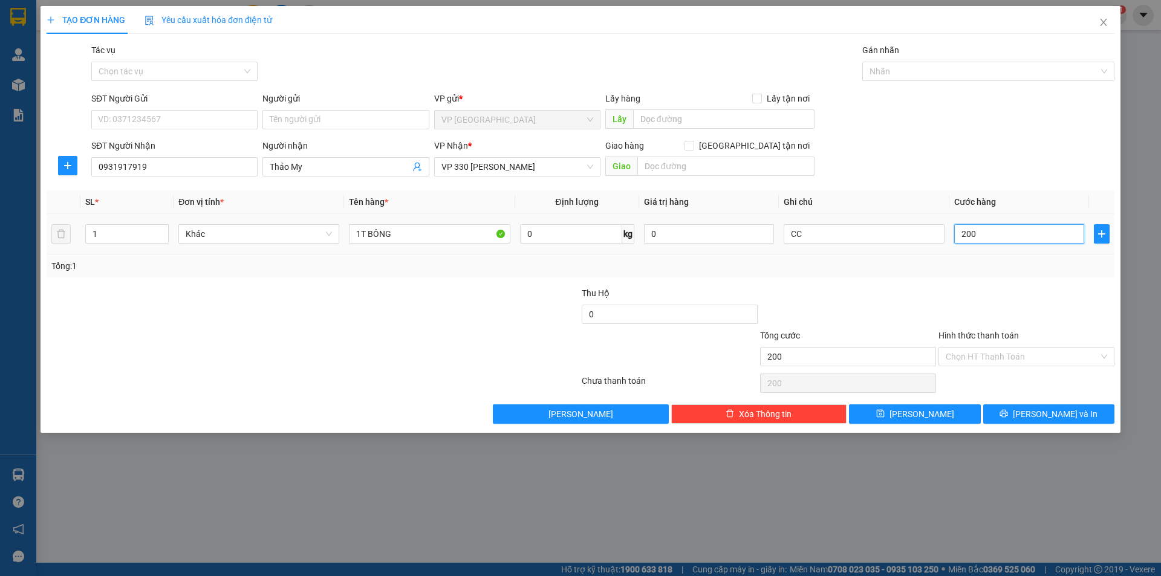
type input "2.000"
type input "20.000"
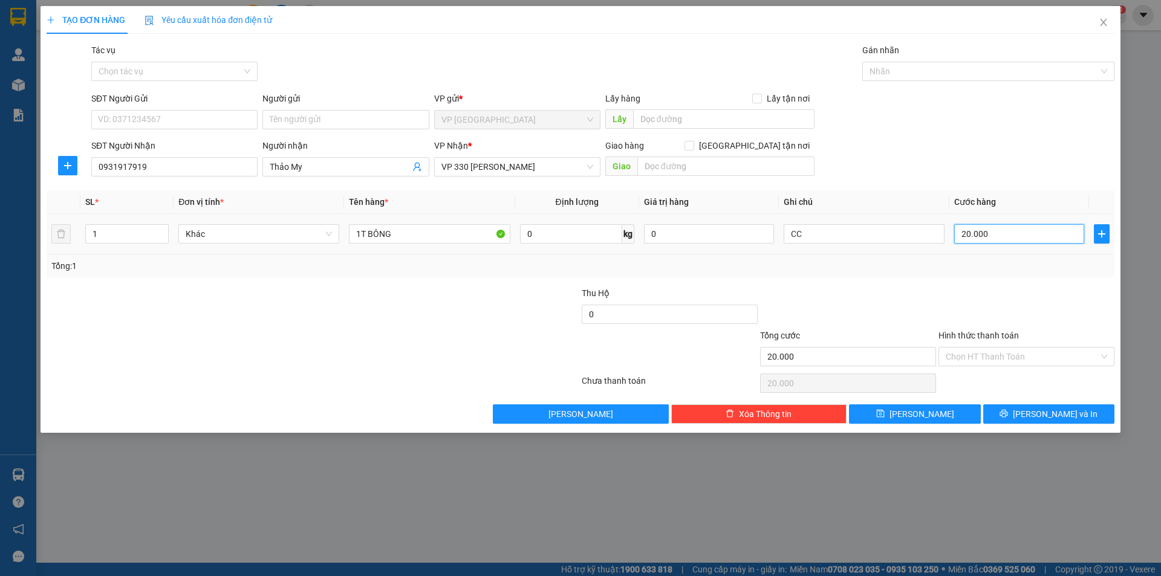
type input "200.000"
click at [938, 412] on button "[PERSON_NAME]" at bounding box center [914, 414] width 131 height 19
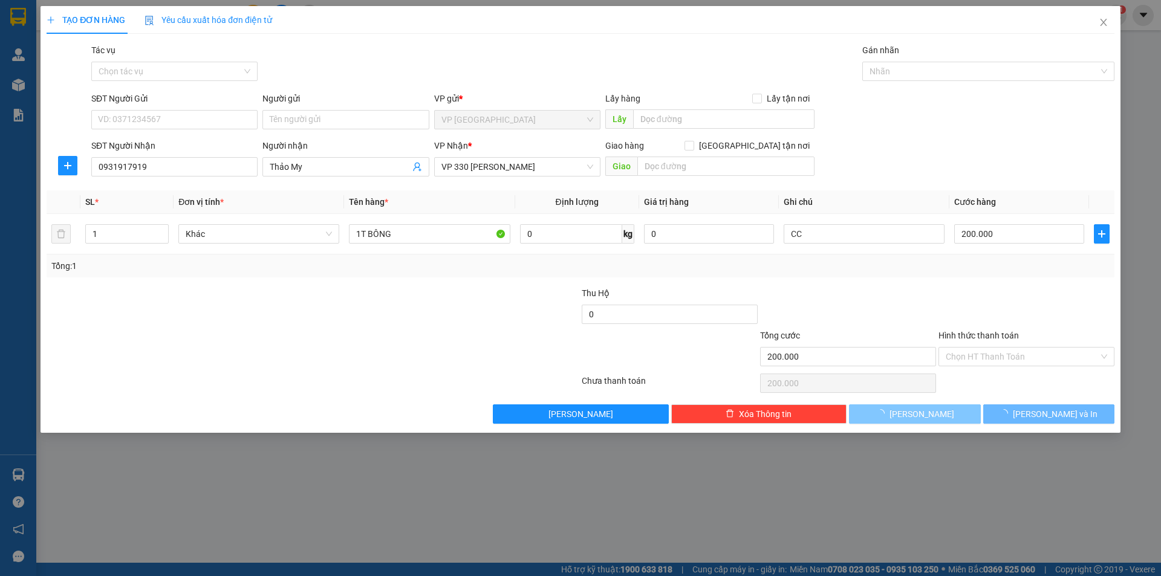
type input "0"
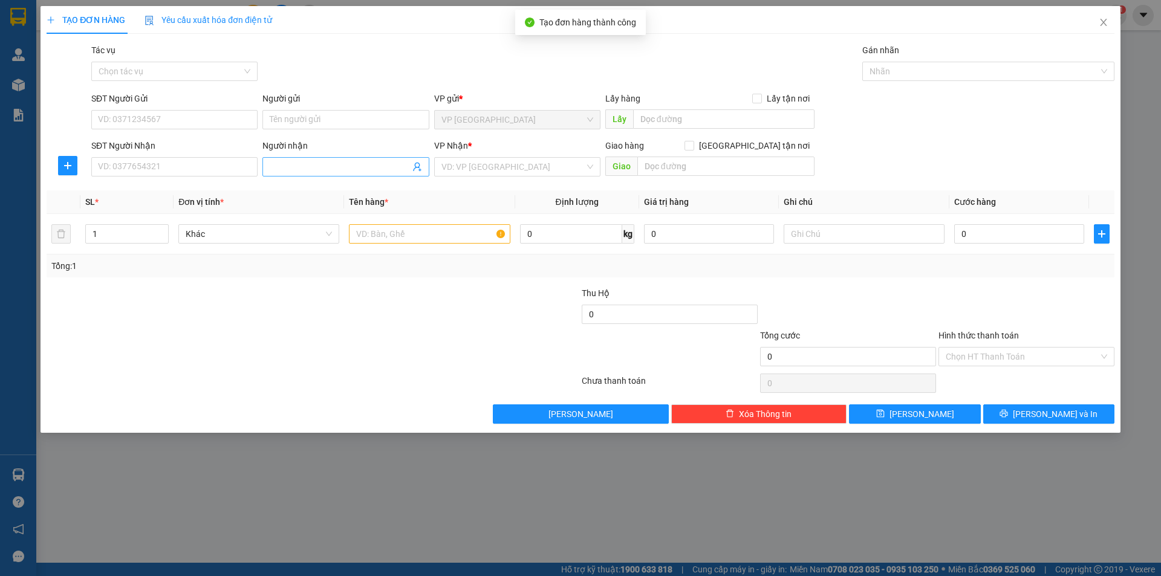
click at [358, 173] on span at bounding box center [345, 166] width 166 height 19
type input "MƠ"
click at [293, 191] on div "Mơ - 0975149444" at bounding box center [346, 190] width 152 height 13
type input "0975149444"
type input "Mơ"
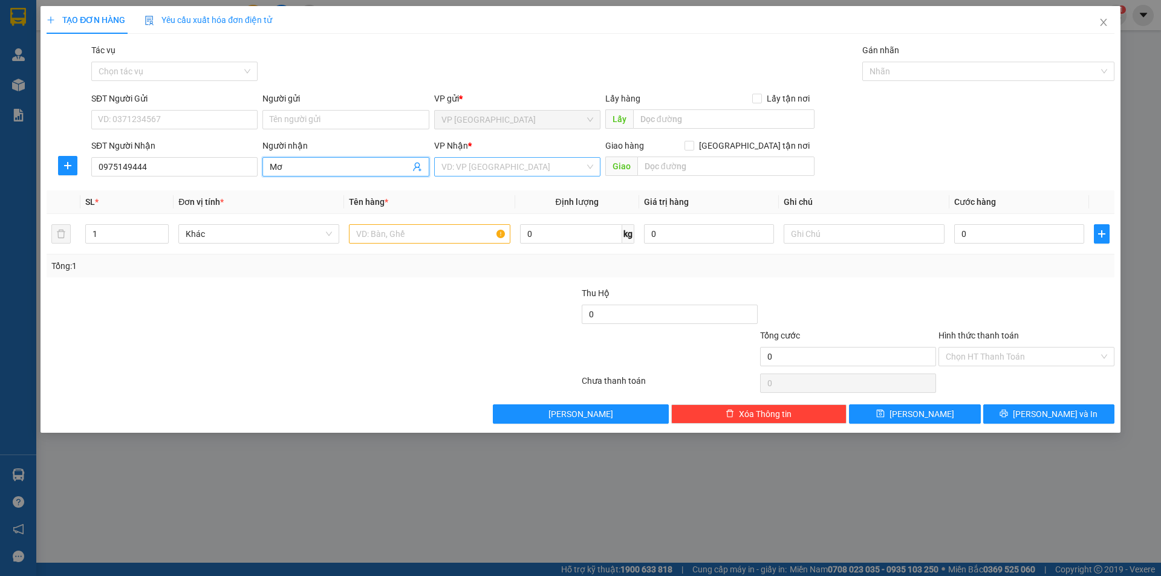
click at [467, 172] on input "search" at bounding box center [512, 167] width 143 height 18
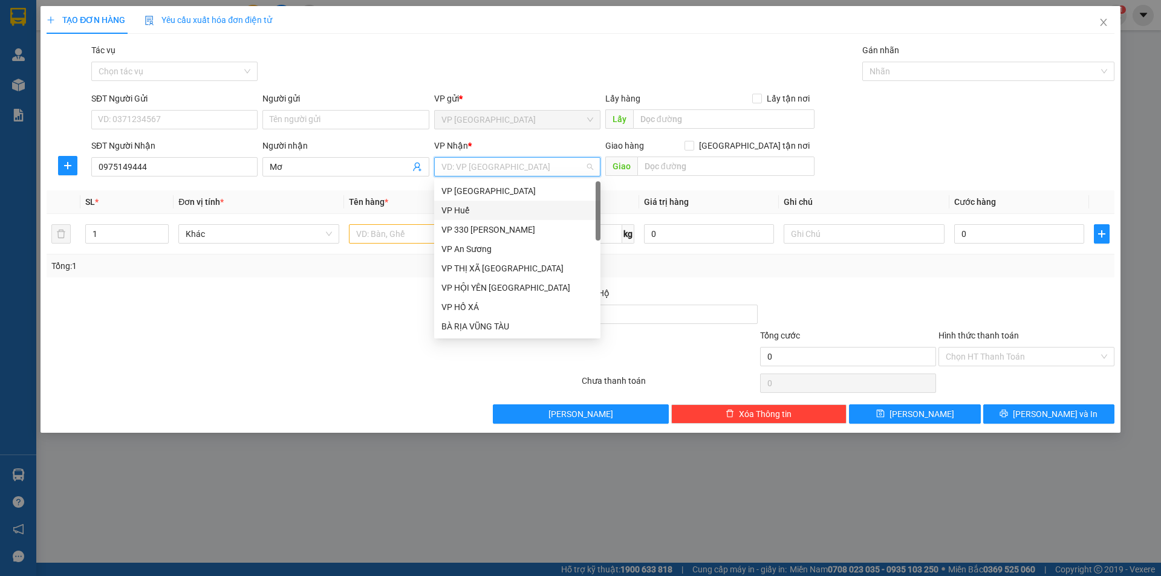
click at [483, 211] on div "VP Huế" at bounding box center [517, 210] width 152 height 13
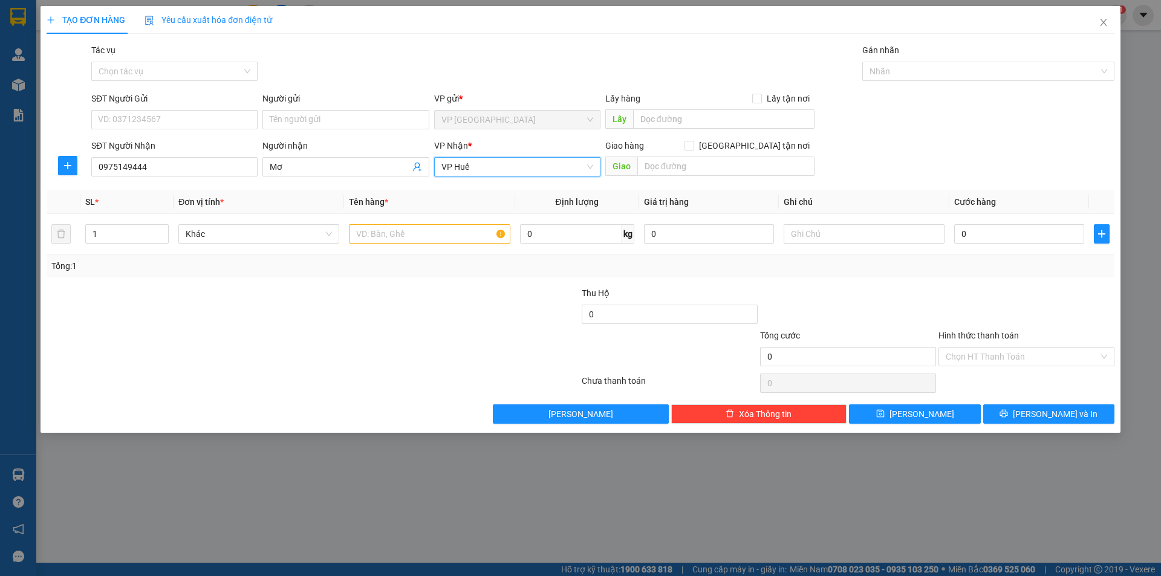
drag, startPoint x: 472, startPoint y: 162, endPoint x: 474, endPoint y: 222, distance: 59.9
click at [469, 168] on span "VP Huế" at bounding box center [517, 167] width 152 height 18
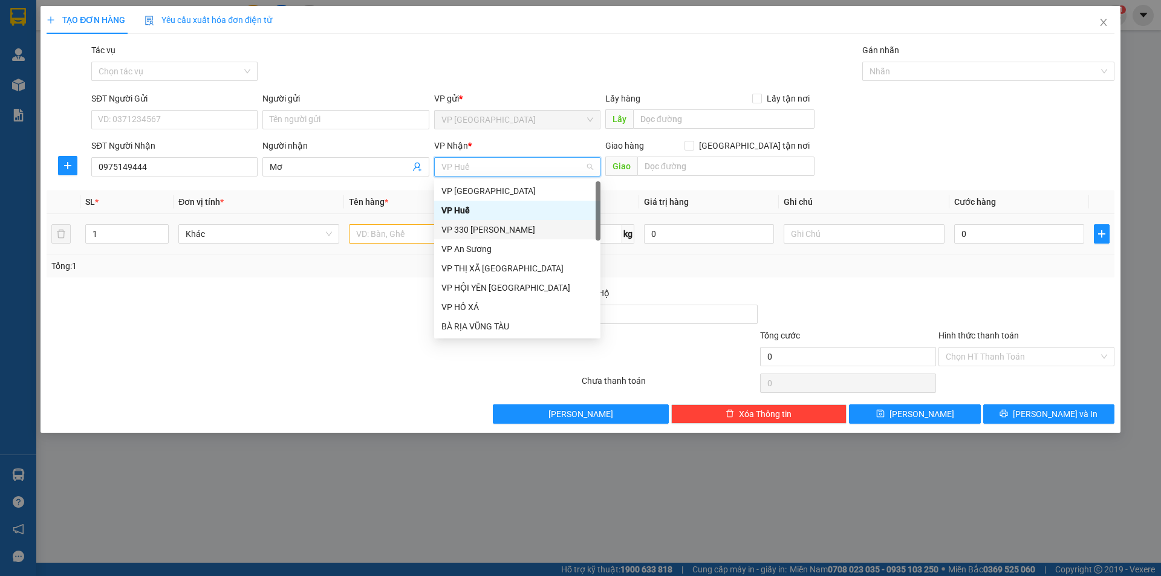
click at [479, 232] on div "VP 330 [PERSON_NAME]" at bounding box center [517, 229] width 152 height 13
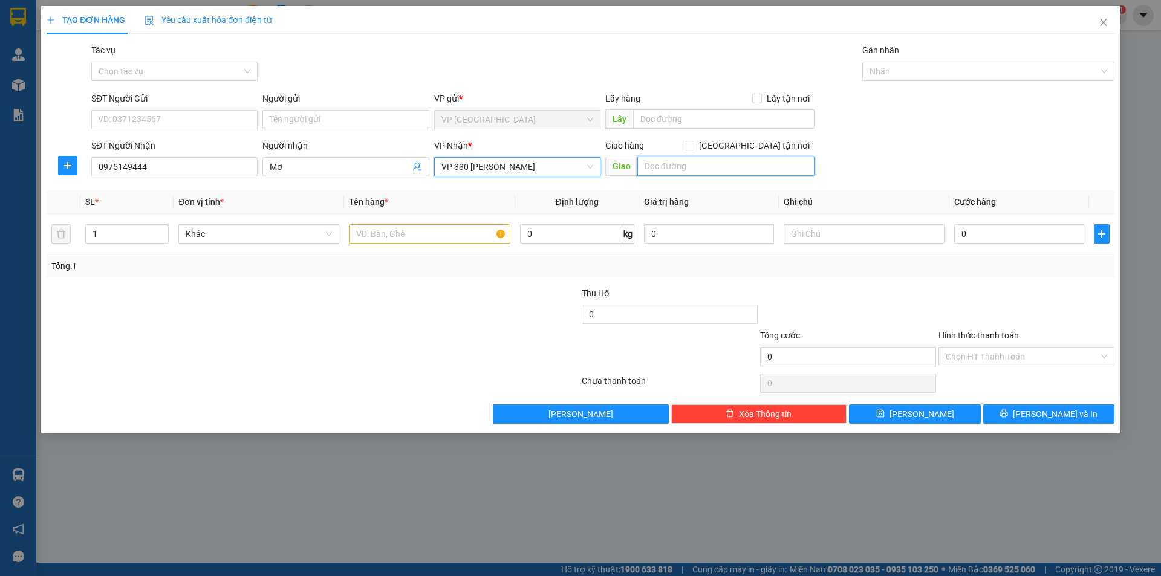
click at [697, 168] on input "text" at bounding box center [725, 166] width 177 height 19
click at [164, 231] on div at bounding box center [161, 234] width 13 height 18
type input "[PERSON_NAME]"
click at [164, 231] on icon "up" at bounding box center [162, 231] width 4 height 4
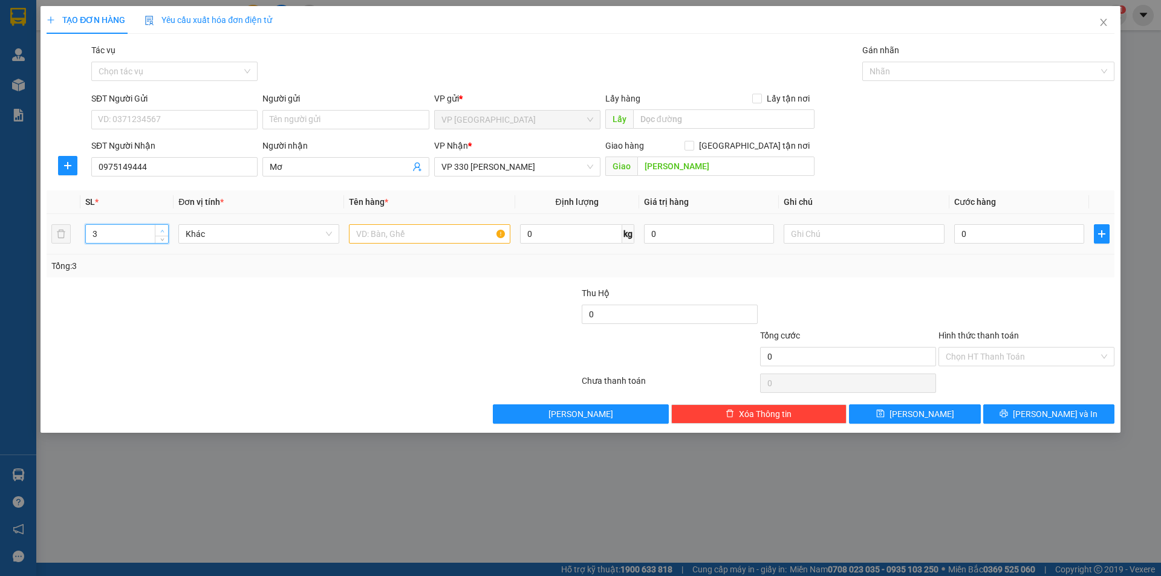
type input "4"
click at [164, 231] on icon "up" at bounding box center [162, 231] width 4 height 4
click at [481, 234] on input "text" at bounding box center [429, 233] width 161 height 19
type input "4T CÀ CHUA"
click at [853, 230] on input "text" at bounding box center [864, 233] width 161 height 19
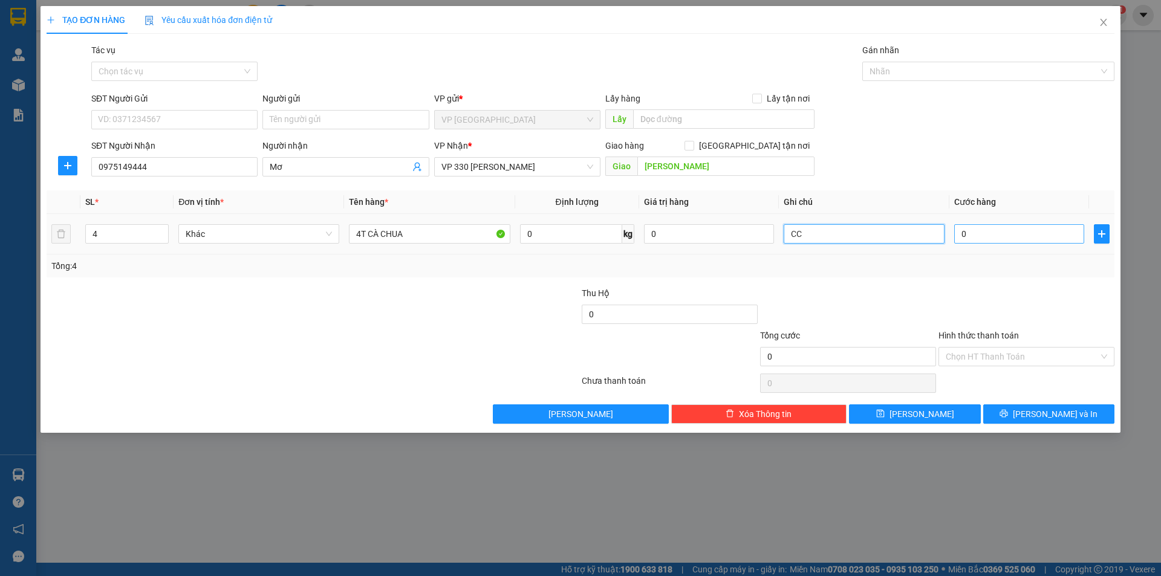
type input "CC"
click at [1010, 237] on input "0" at bounding box center [1019, 233] width 130 height 19
type input "1"
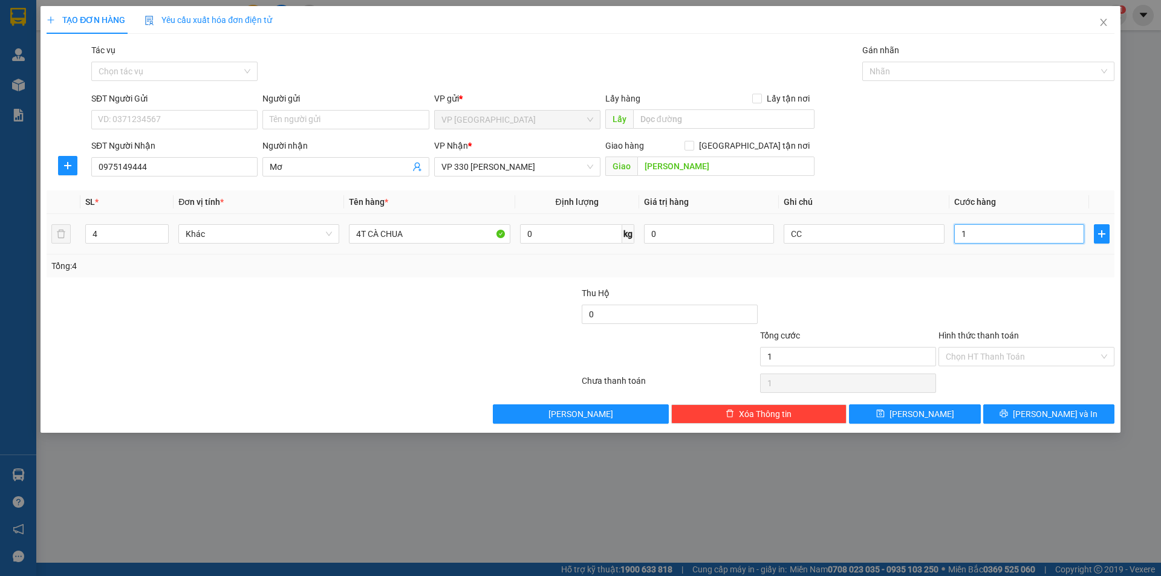
type input "16"
type input "160"
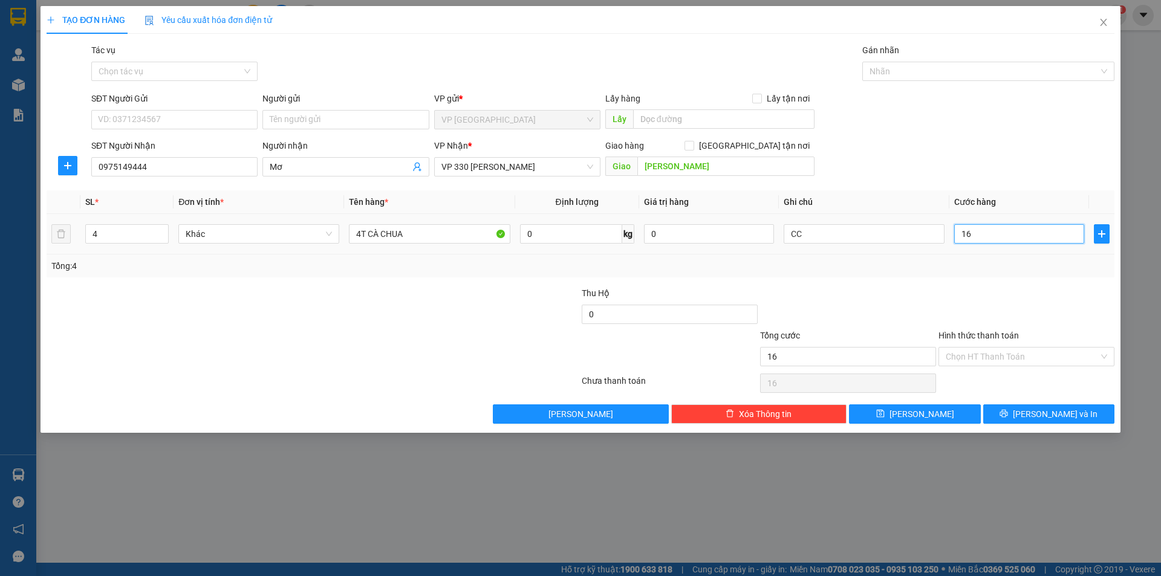
type input "160"
type input "1.600"
type input "16.000"
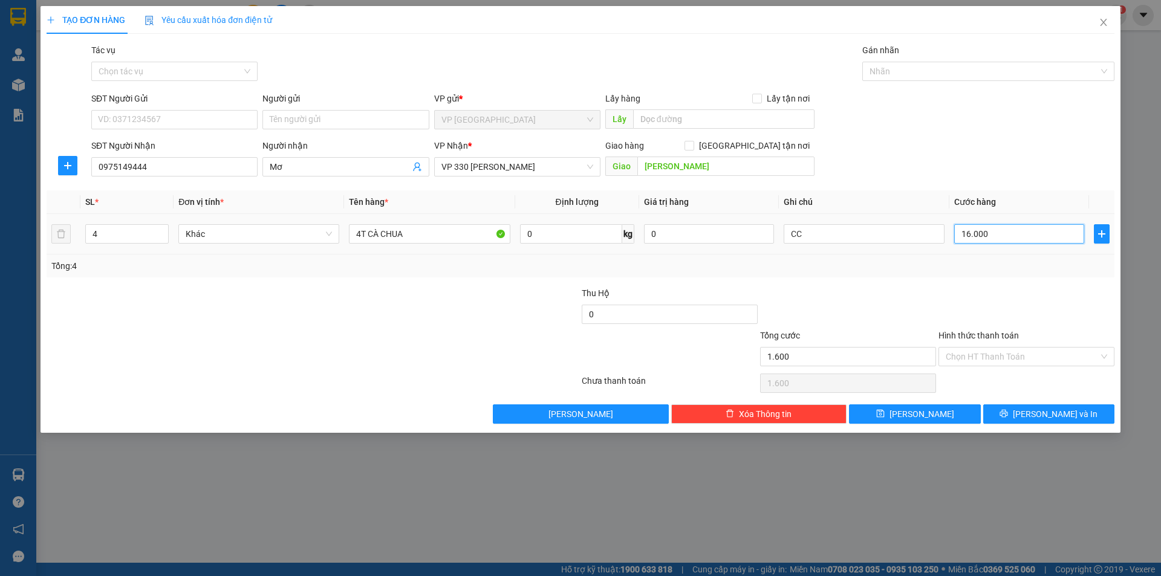
type input "16.000"
type input "160.000"
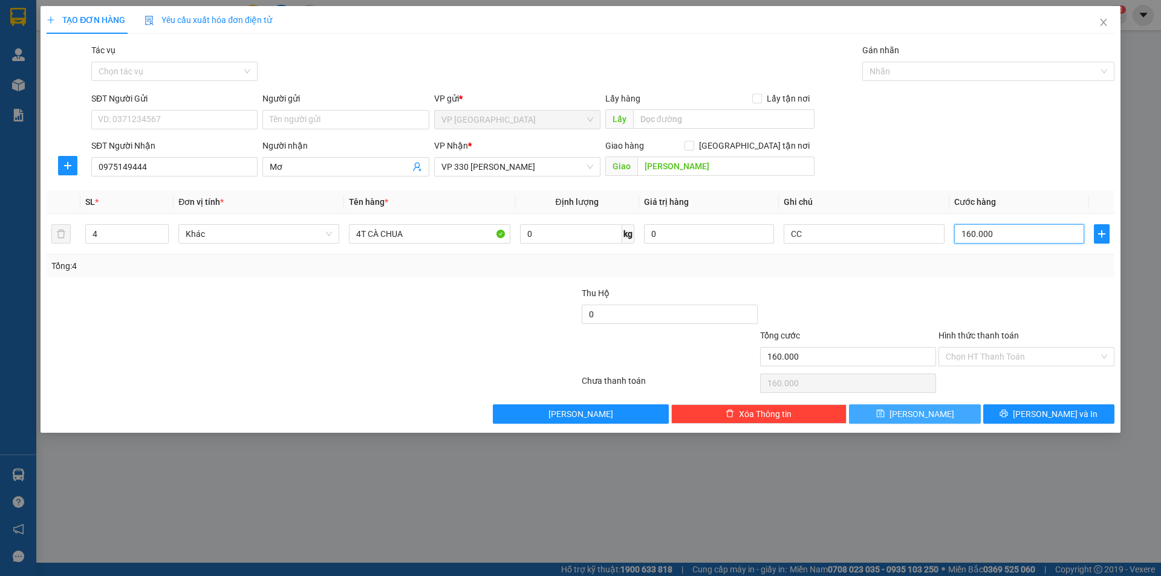
type input "160.000"
click at [945, 407] on button "[PERSON_NAME]" at bounding box center [914, 414] width 131 height 19
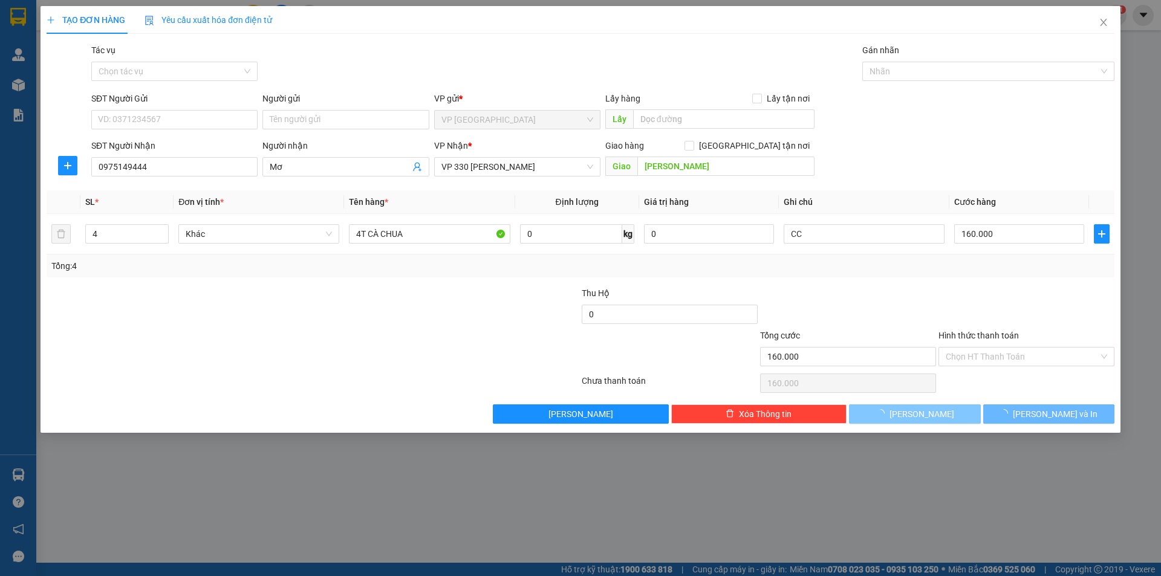
type input "1"
type input "0"
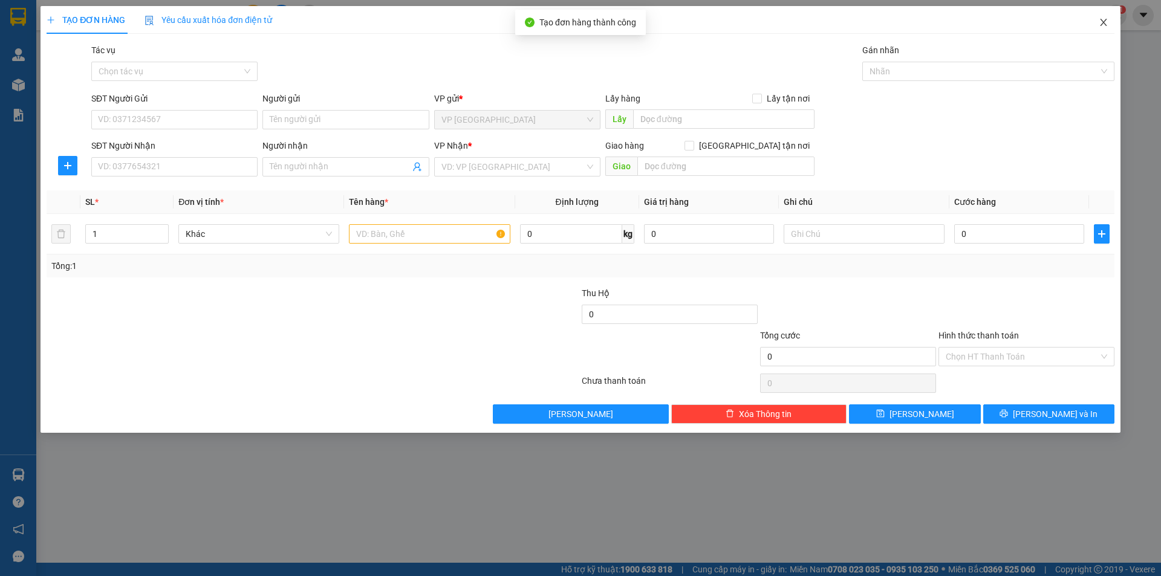
click at [1104, 18] on span "Close" at bounding box center [1104, 23] width 34 height 34
